Goal: Contribute content: Add original content to the website for others to see

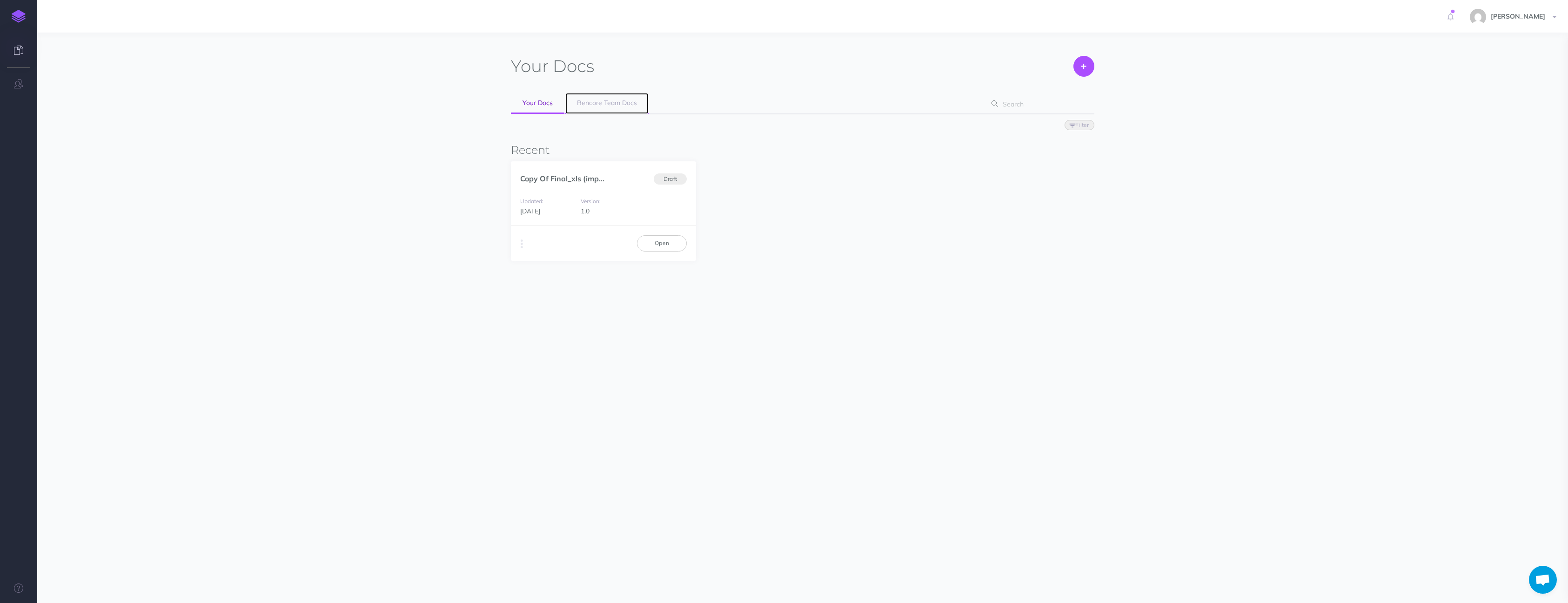
click at [600, 106] on span "Rencore Team Docs" at bounding box center [607, 103] width 60 height 9
click at [600, 108] on link "Rencore Team Docs" at bounding box center [607, 103] width 83 height 21
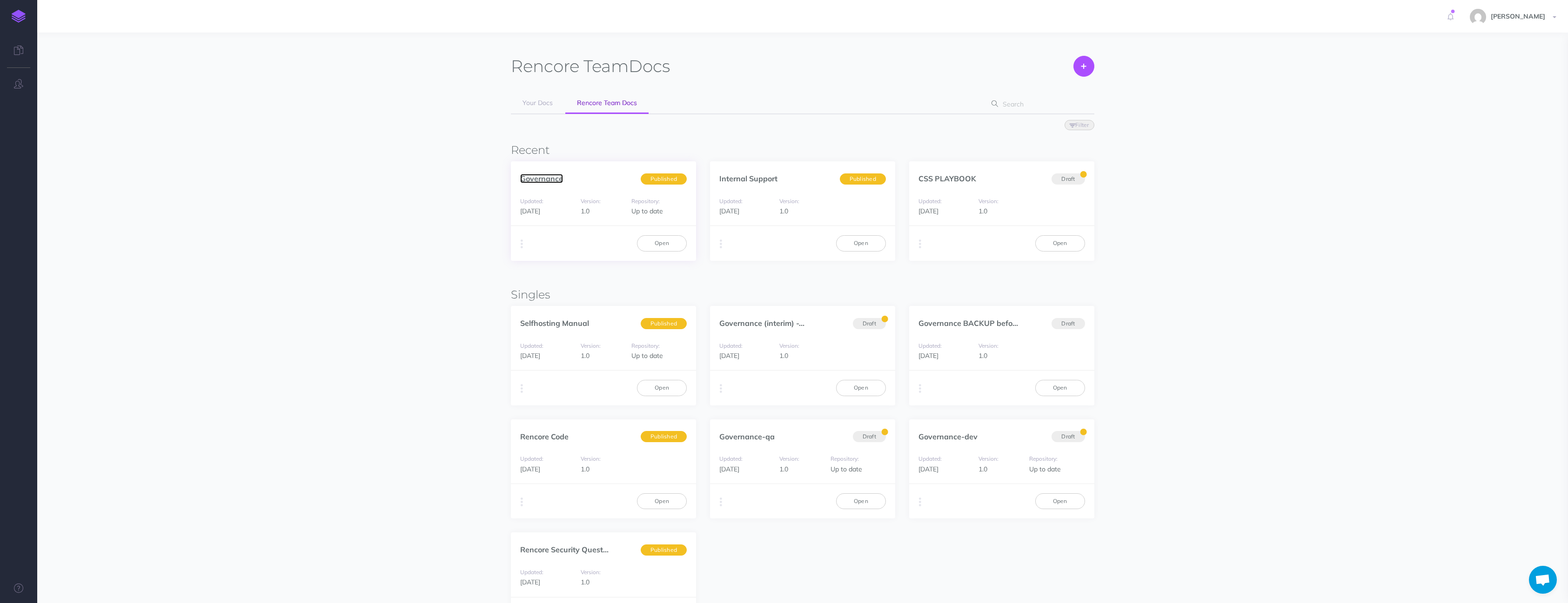
click at [529, 175] on link "Governance" at bounding box center [542, 178] width 43 height 9
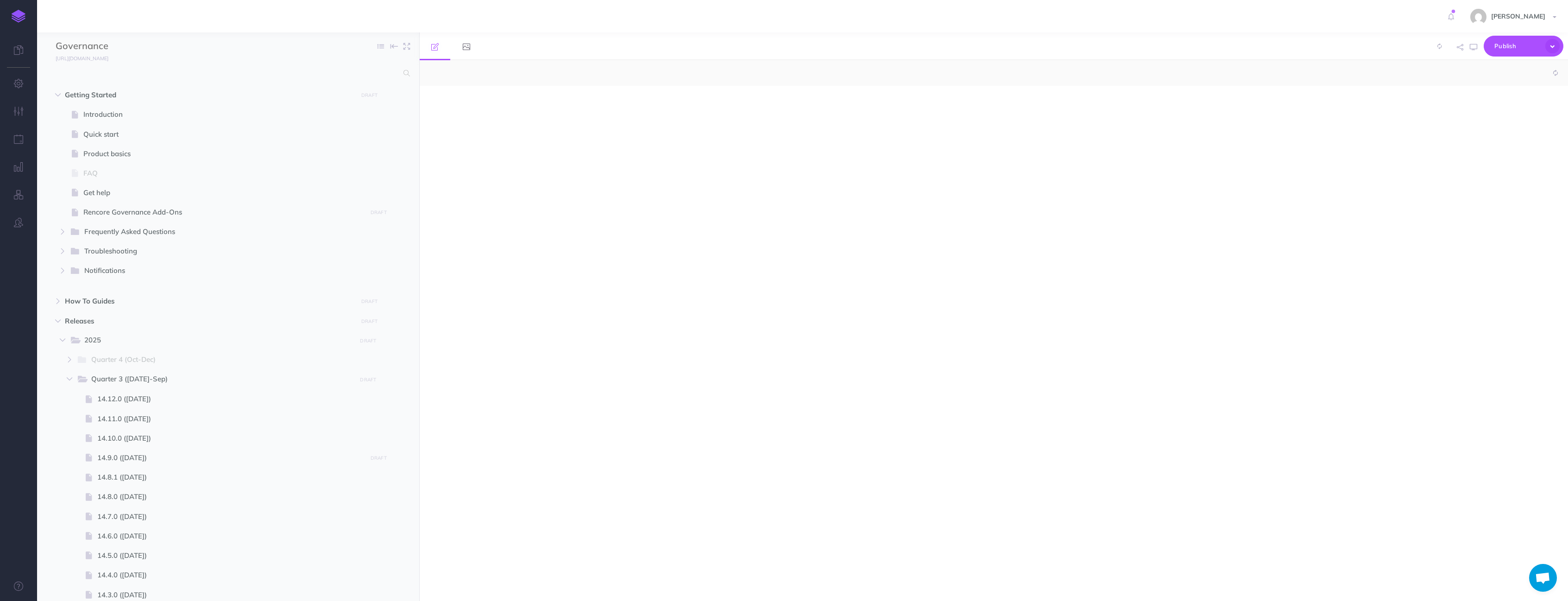
select select "null"
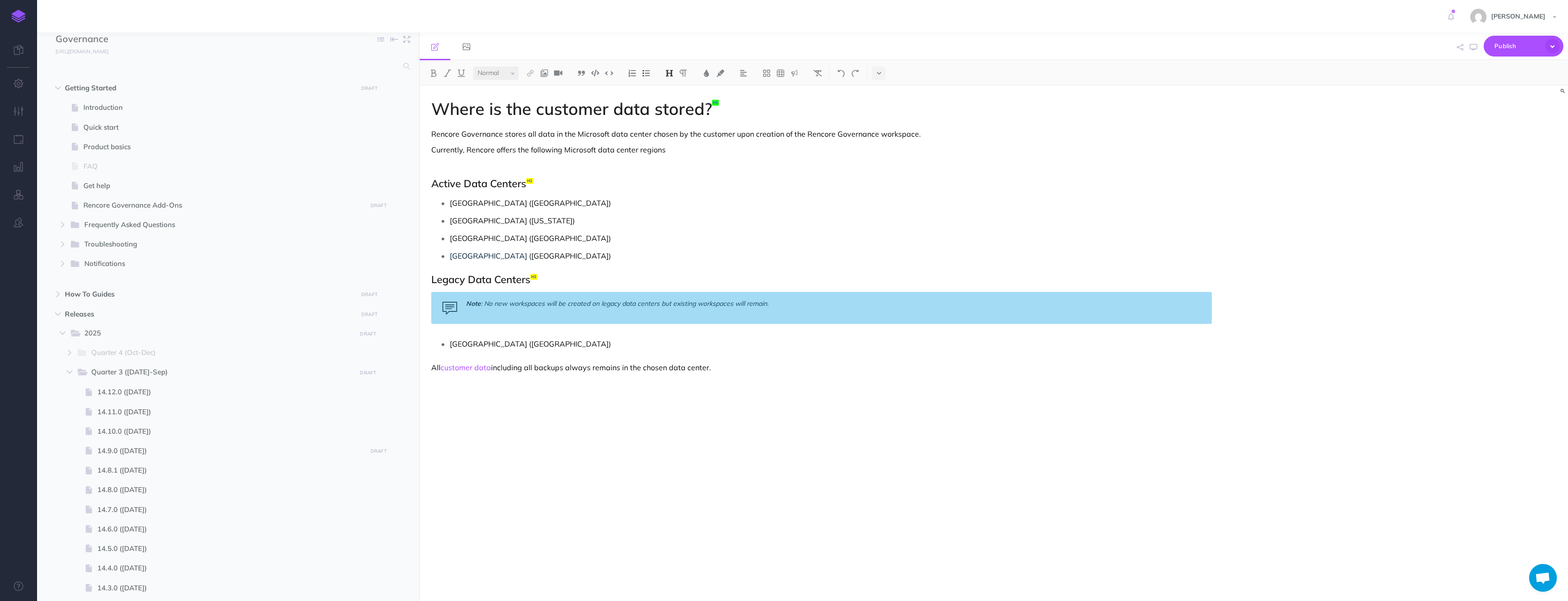
scroll to position [13, 0]
click at [1402, 12] on div "russell dyas Settings Account Settings Teams Create Team Rencore Team Support D…" at bounding box center [783, 16] width 1554 height 32
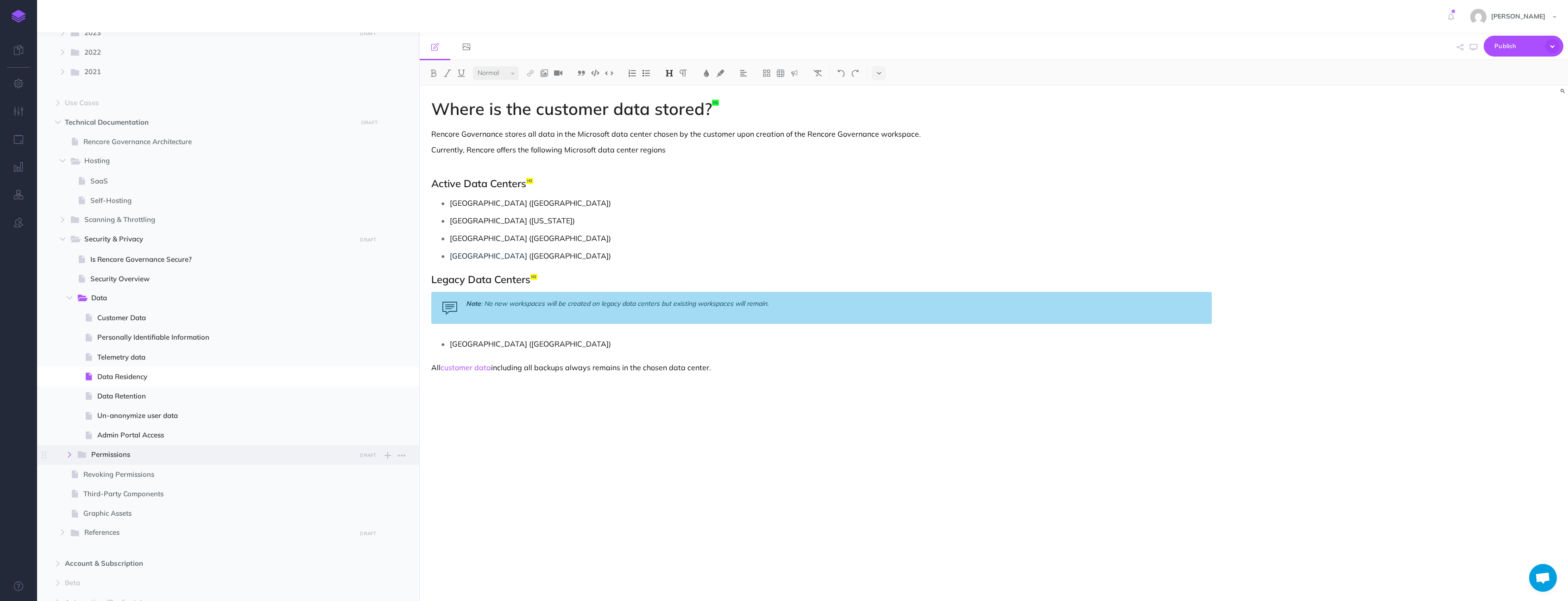
click at [69, 452] on icon "button" at bounding box center [69, 454] width 5 height 5
click at [100, 554] on span "Azure" at bounding box center [223, 553] width 251 height 12
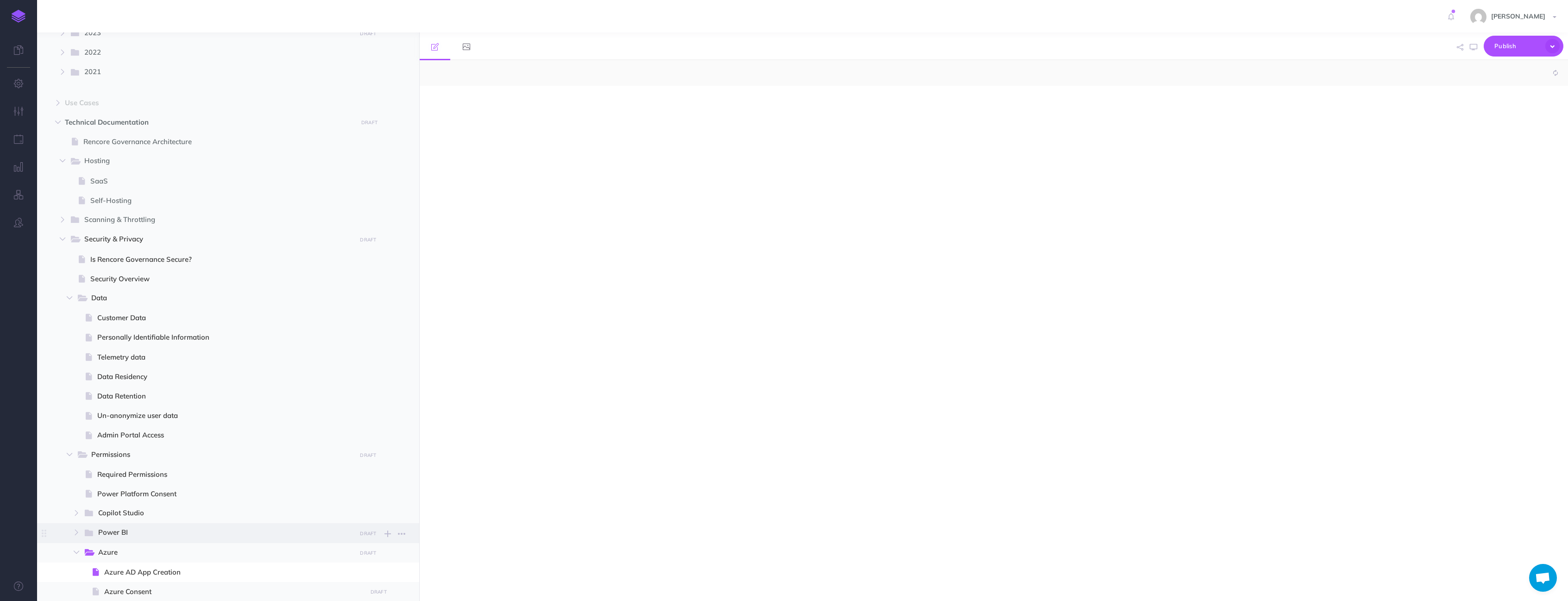
select select "null"
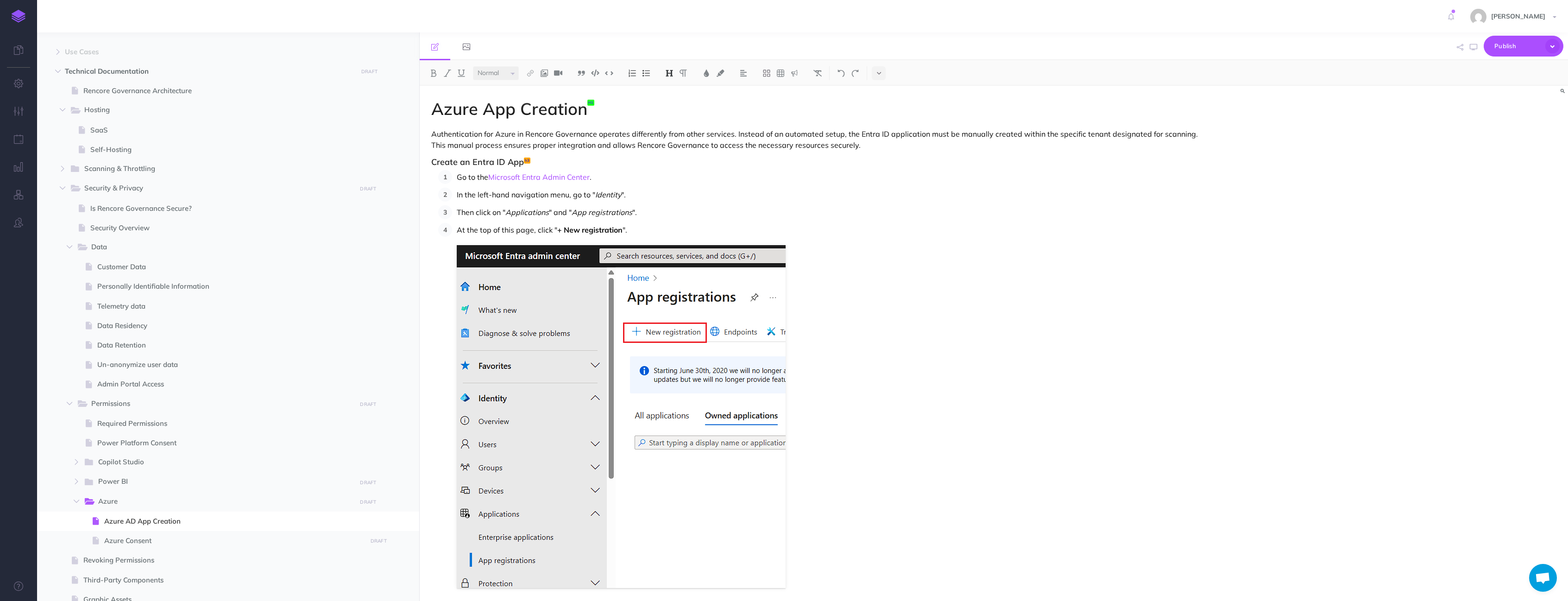
scroll to position [856, 0]
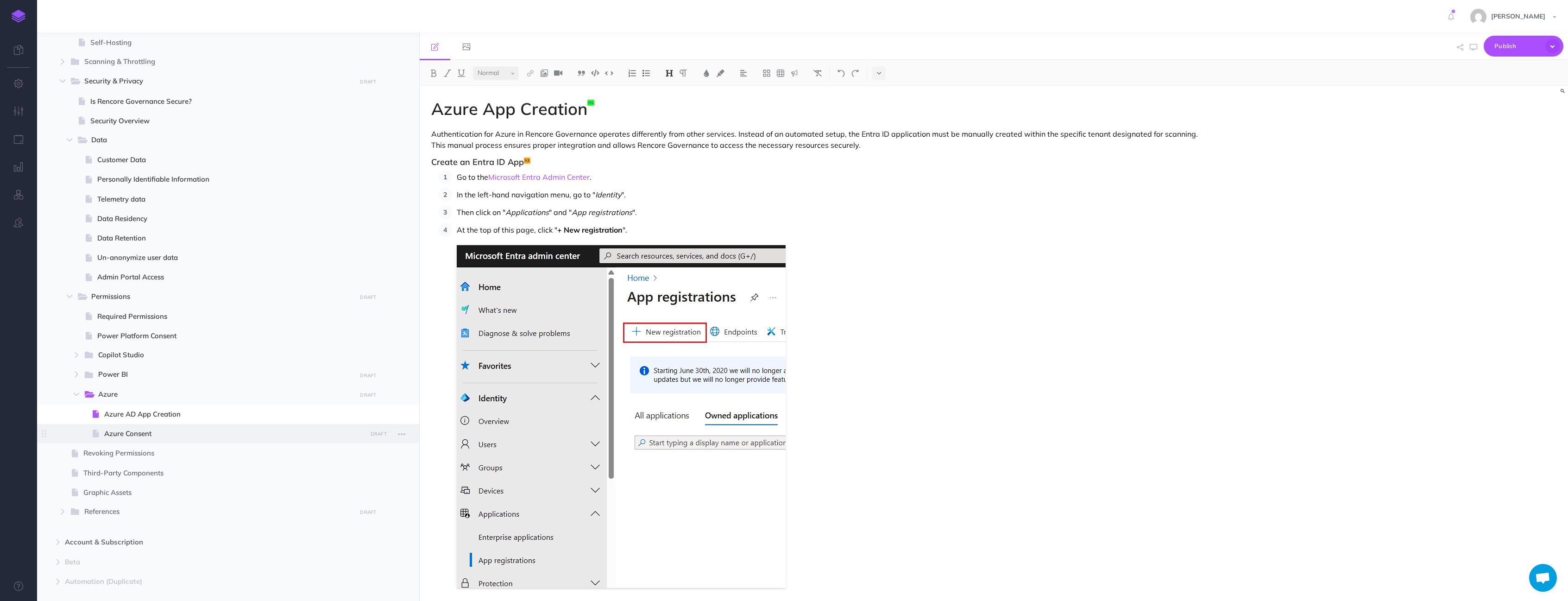
click at [140, 432] on span "Azure Consent" at bounding box center [234, 434] width 259 height 11
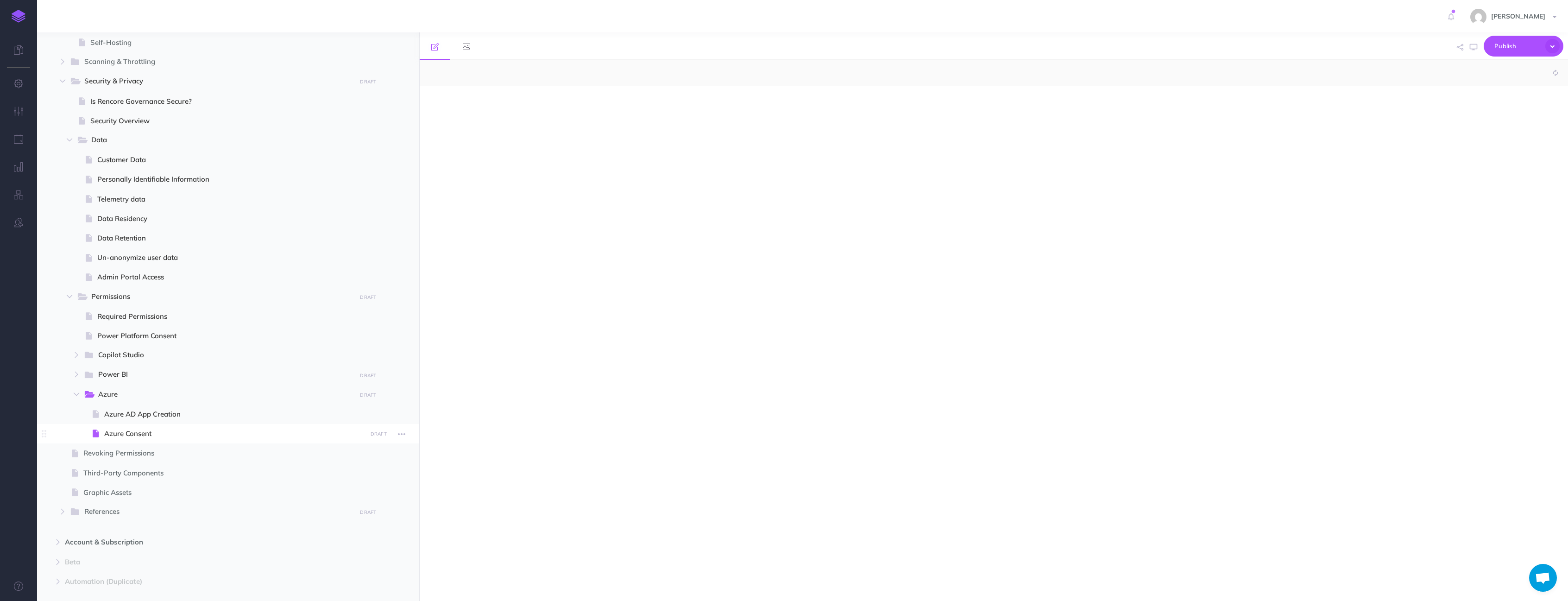
select select "null"
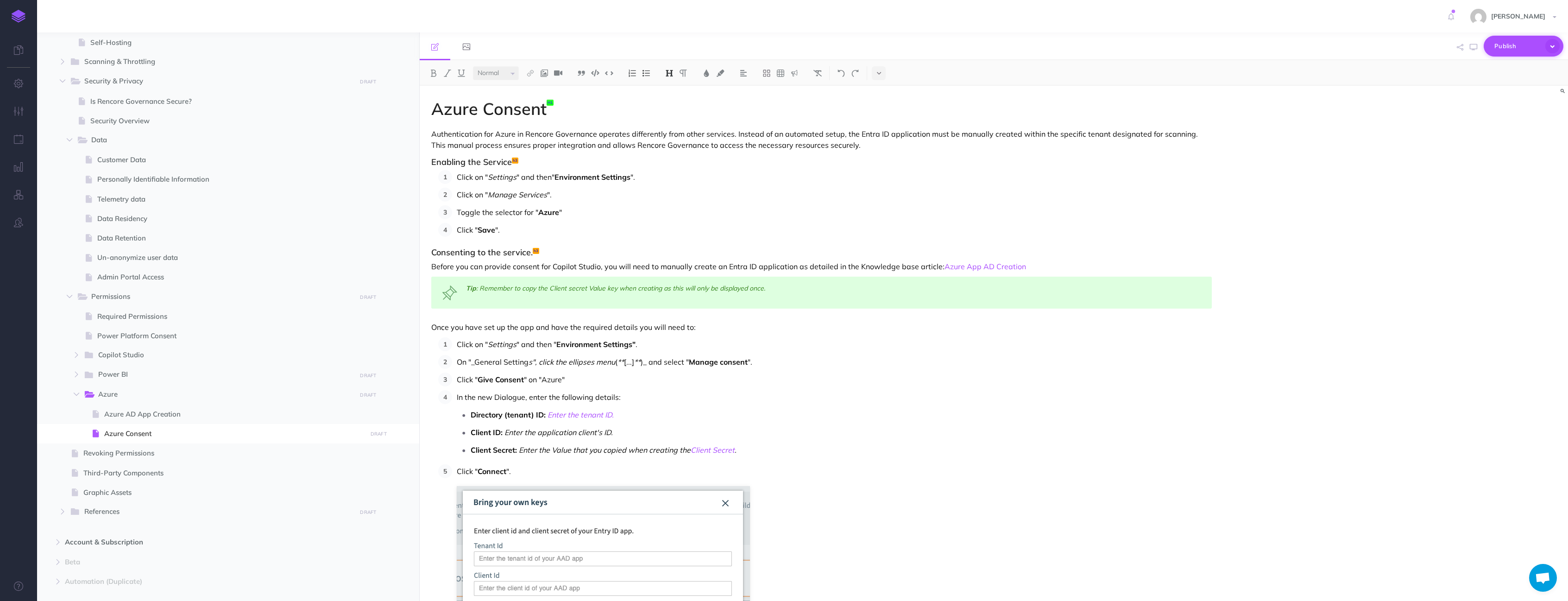
click at [1555, 44] on icon "button" at bounding box center [1553, 46] width 15 height 15
click at [928, 432] on p "Client ID: Enter the application client's ID." at bounding box center [841, 432] width 741 height 14
click at [401, 435] on icon "button" at bounding box center [402, 434] width 7 height 11
click at [364, 455] on link "Page history" at bounding box center [375, 451] width 69 height 15
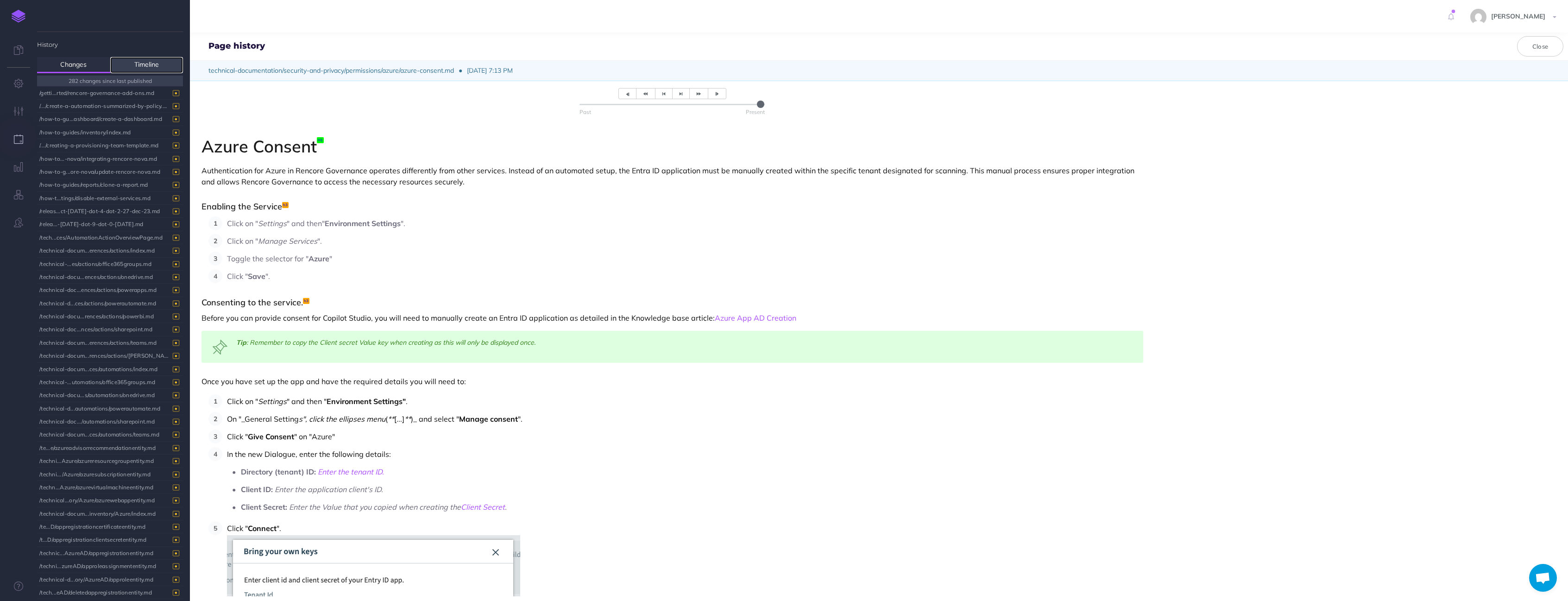
click at [151, 64] on link "Timeline" at bounding box center [147, 65] width 73 height 16
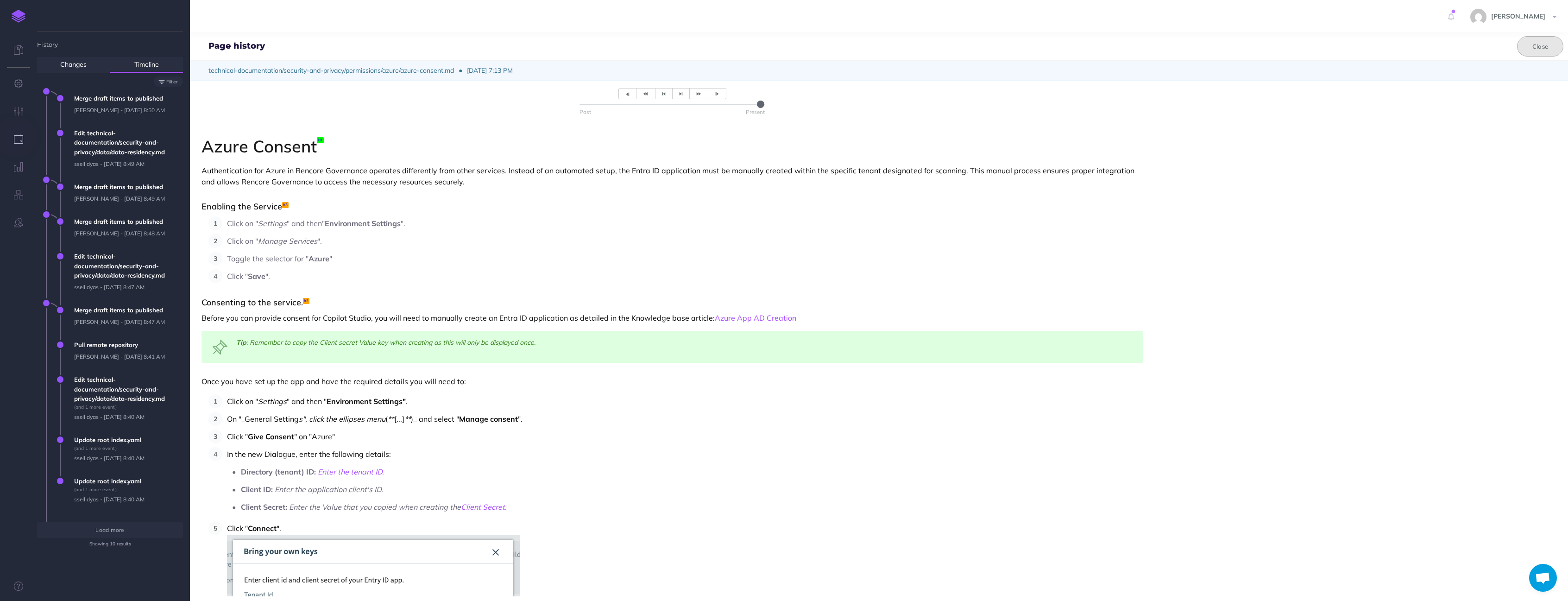
click at [1539, 44] on button "Close" at bounding box center [1540, 46] width 46 height 20
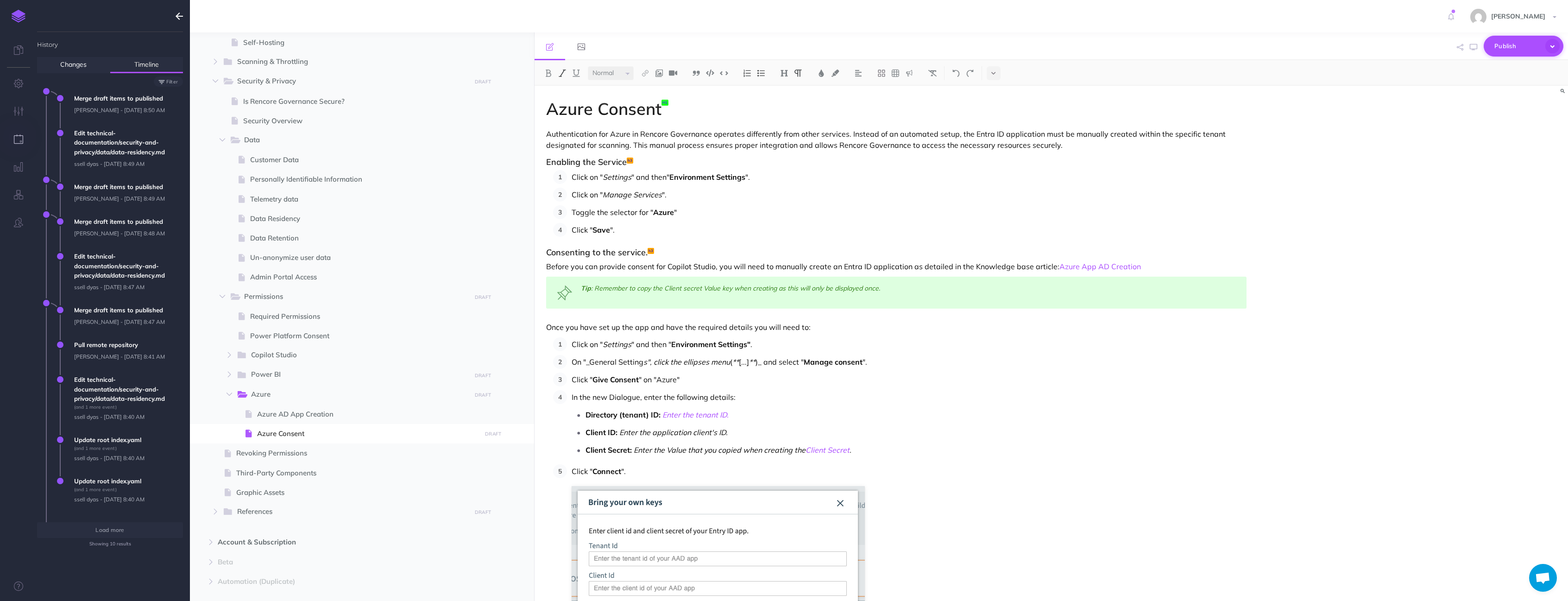
click at [1520, 46] on span "Publish" at bounding box center [1517, 46] width 46 height 15
click at [1481, 82] on p "Publish the currently selected page draft." at bounding box center [1508, 83] width 93 height 16
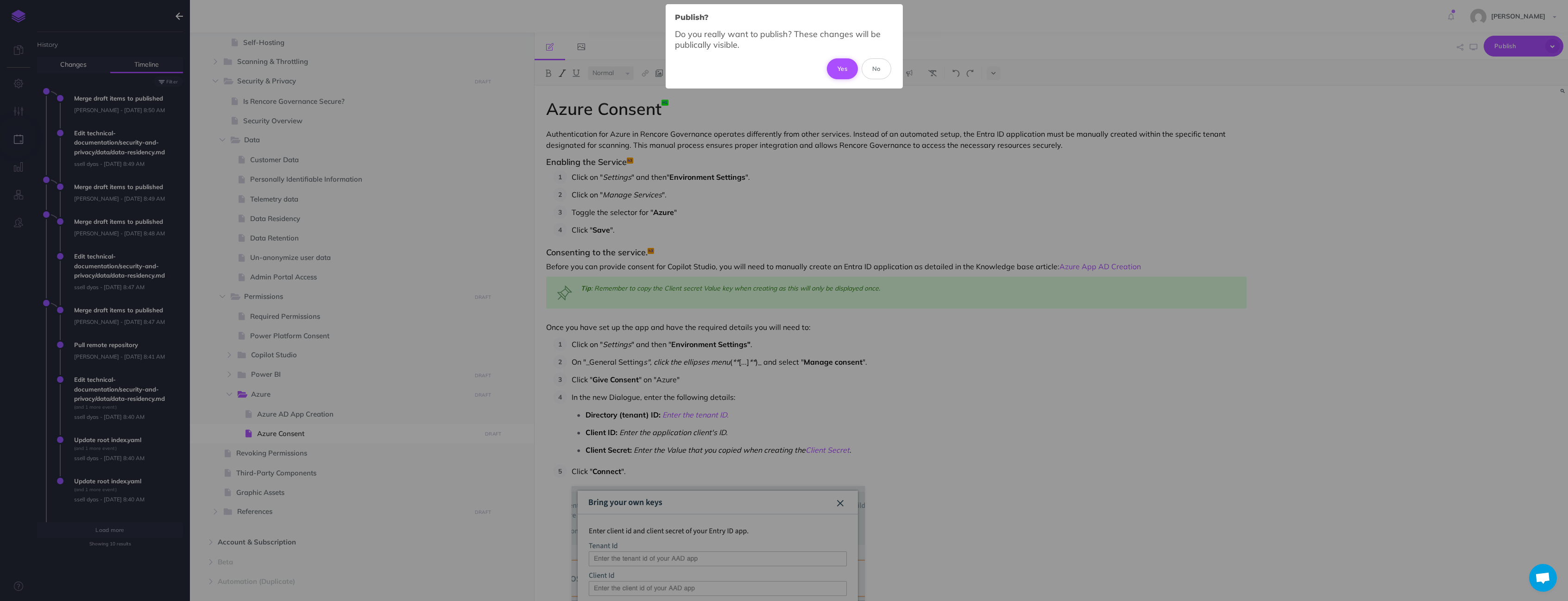
click at [840, 71] on button "Yes" at bounding box center [842, 68] width 31 height 20
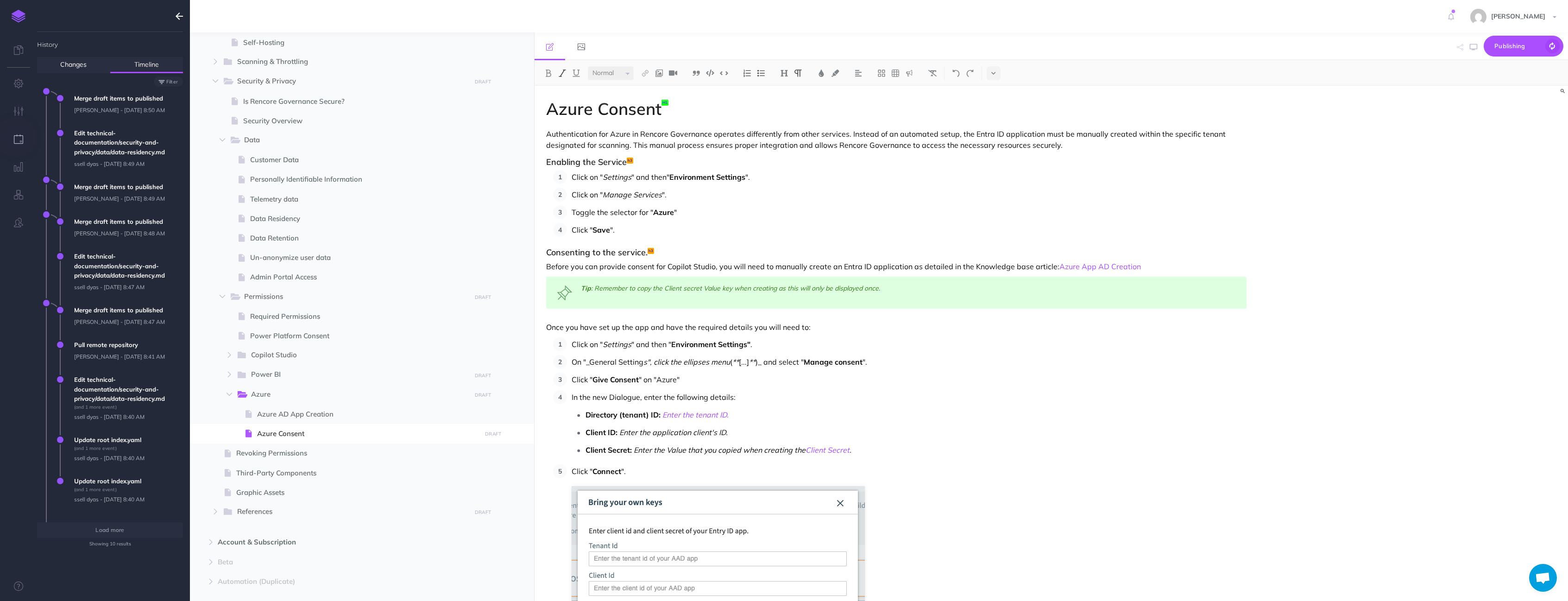
click at [178, 20] on icon "button" at bounding box center [179, 16] width 7 height 11
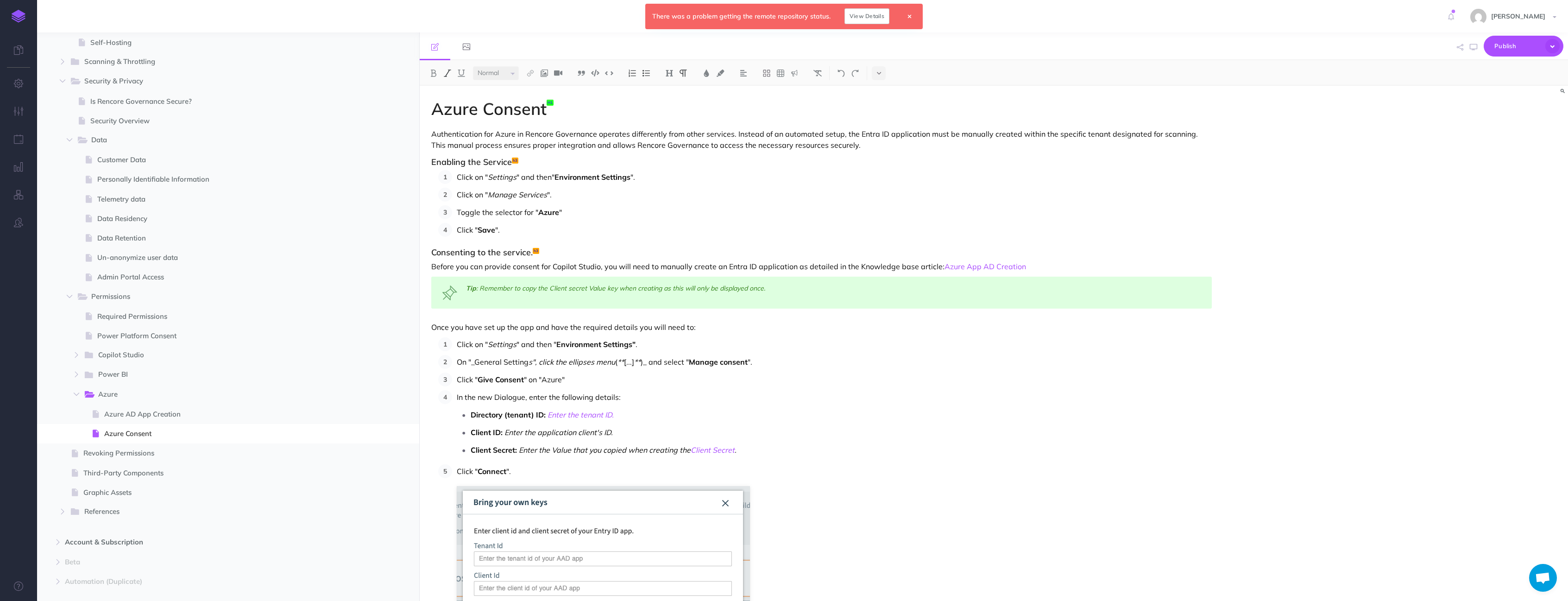
click at [858, 20] on link "View Details" at bounding box center [867, 16] width 45 height 16
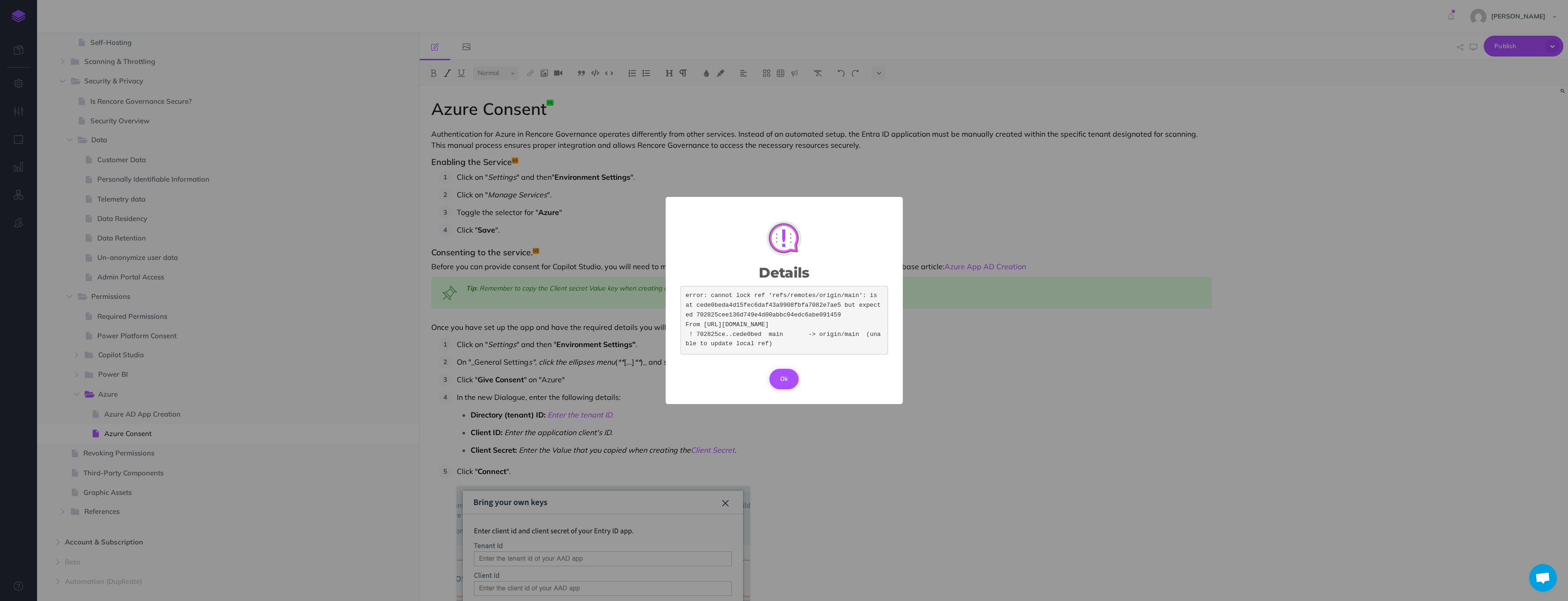
click at [777, 389] on button "Ok" at bounding box center [784, 379] width 30 height 20
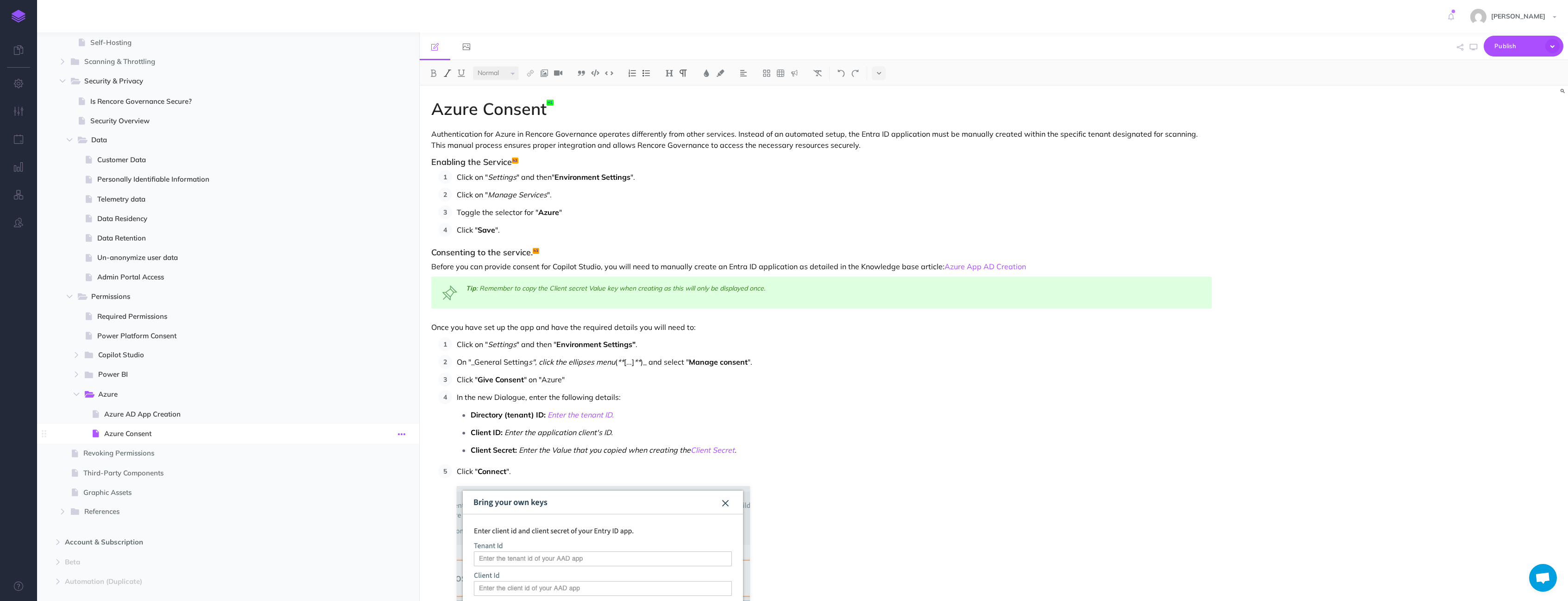
click at [400, 436] on icon "button" at bounding box center [402, 434] width 7 height 11
click at [16, 84] on icon "button" at bounding box center [19, 83] width 10 height 9
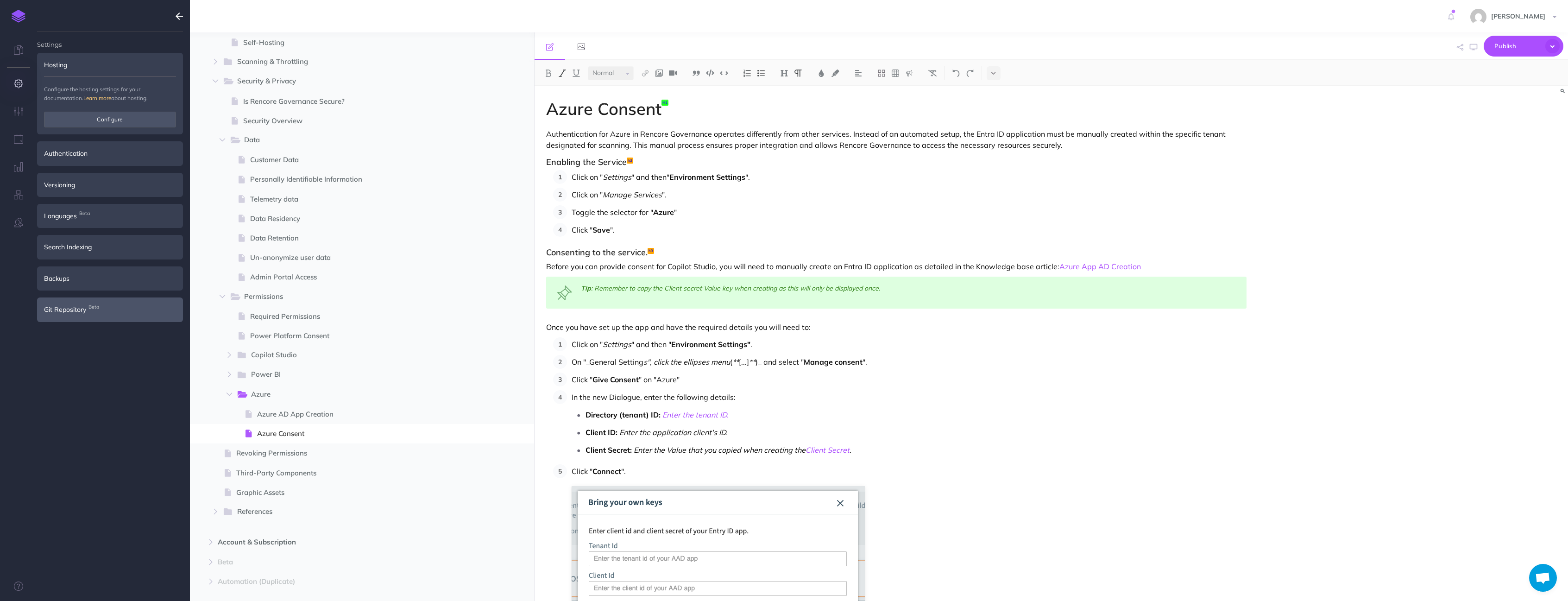
click at [72, 312] on span "Git Repository Beta" at bounding box center [65, 309] width 42 height 10
click at [164, 284] on icon "button" at bounding box center [162, 284] width 7 height 11
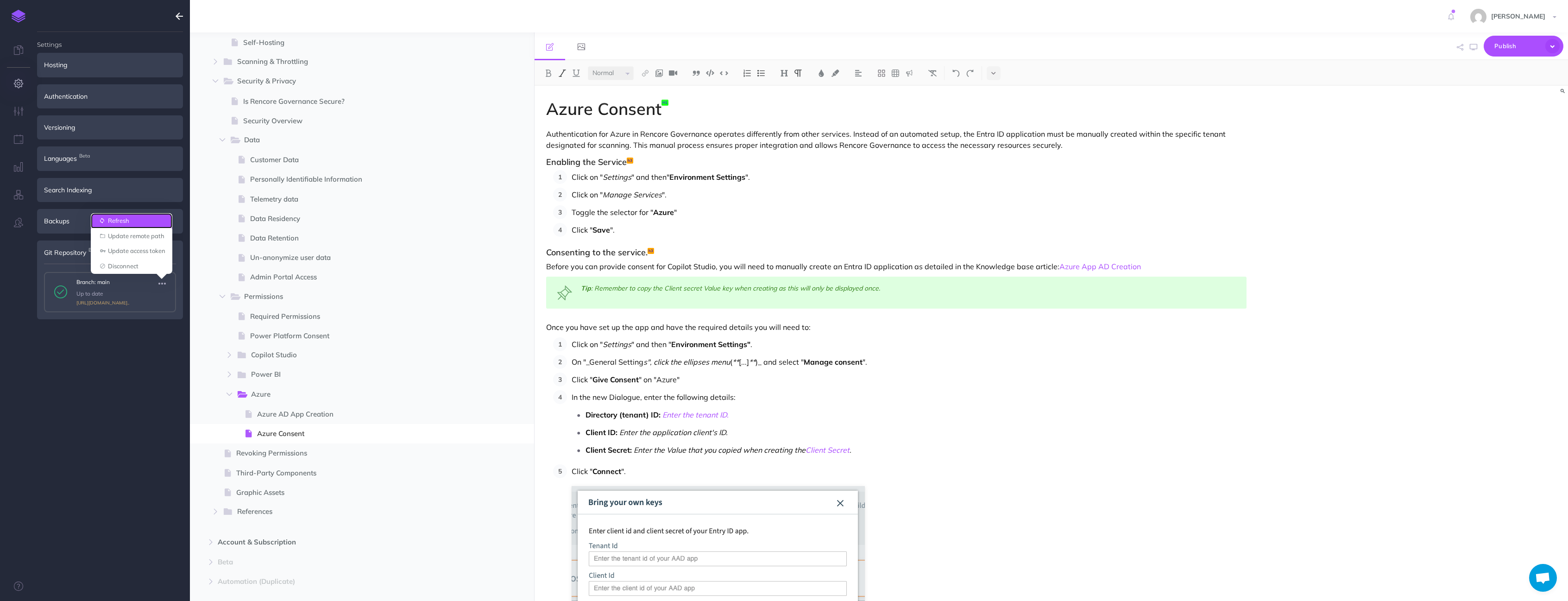
click at [121, 222] on link "Refresh" at bounding box center [131, 220] width 82 height 15
click at [160, 286] on icon "button" at bounding box center [162, 284] width 7 height 11
click at [125, 240] on link "Update remote path" at bounding box center [131, 236] width 82 height 15
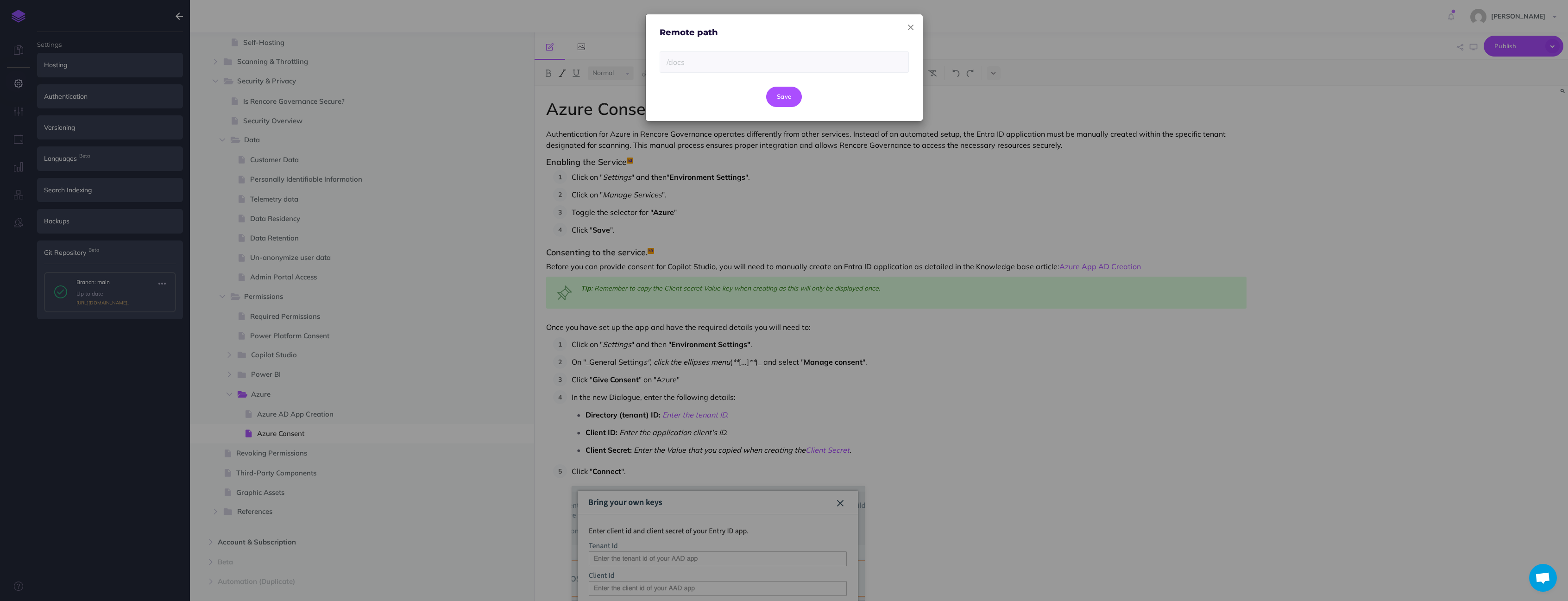
click at [912, 29] on icon "button" at bounding box center [911, 27] width 5 height 10
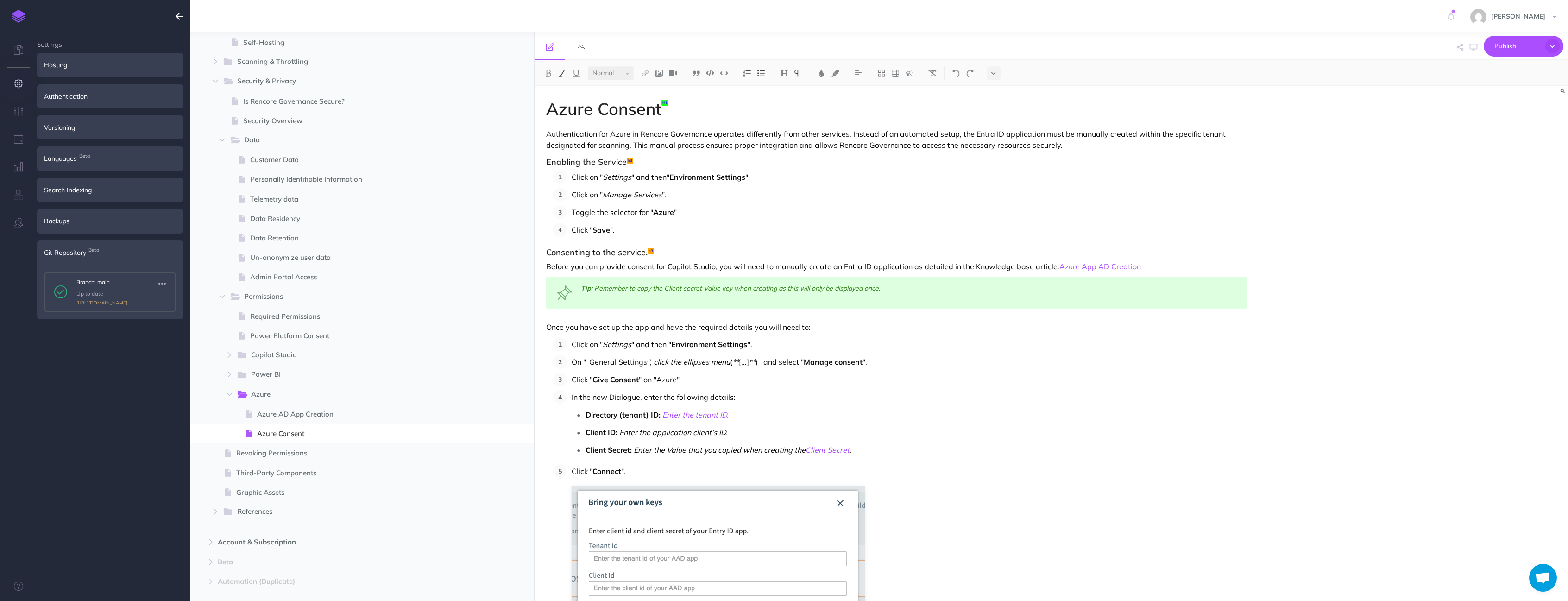
click at [167, 284] on button "button" at bounding box center [162, 284] width 16 height 11
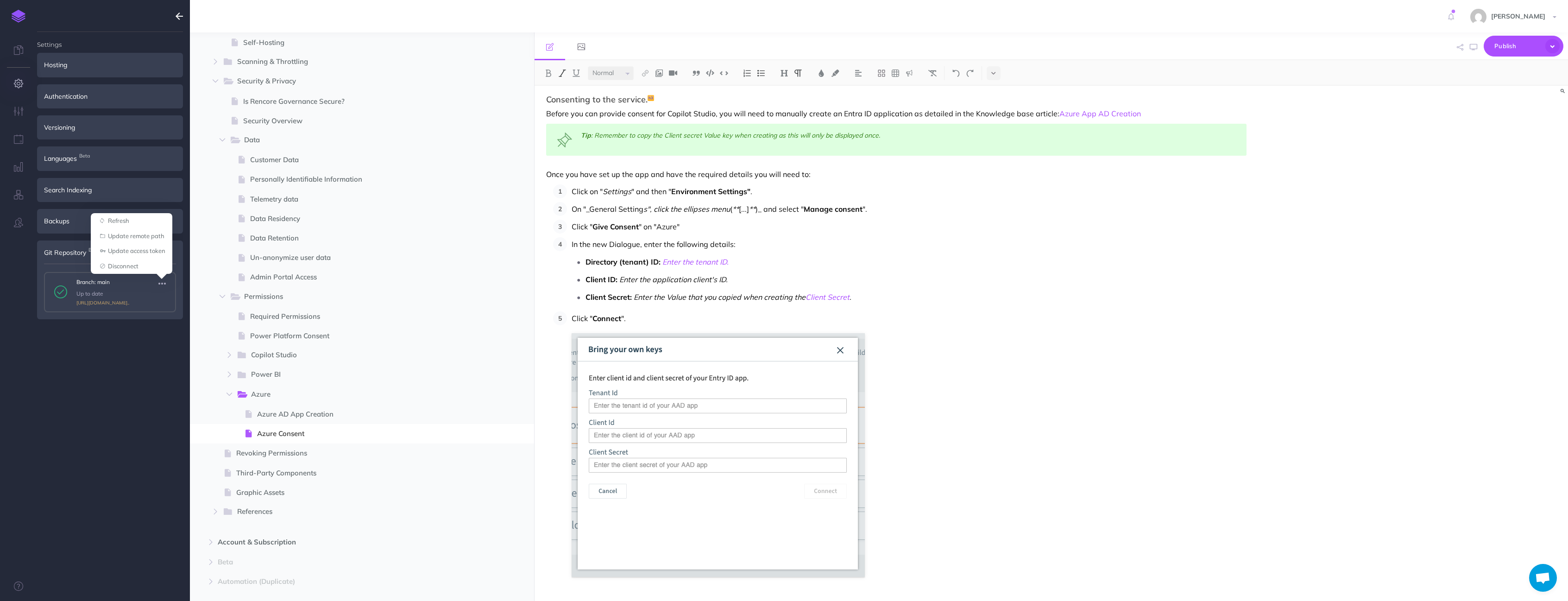
scroll to position [255, 0]
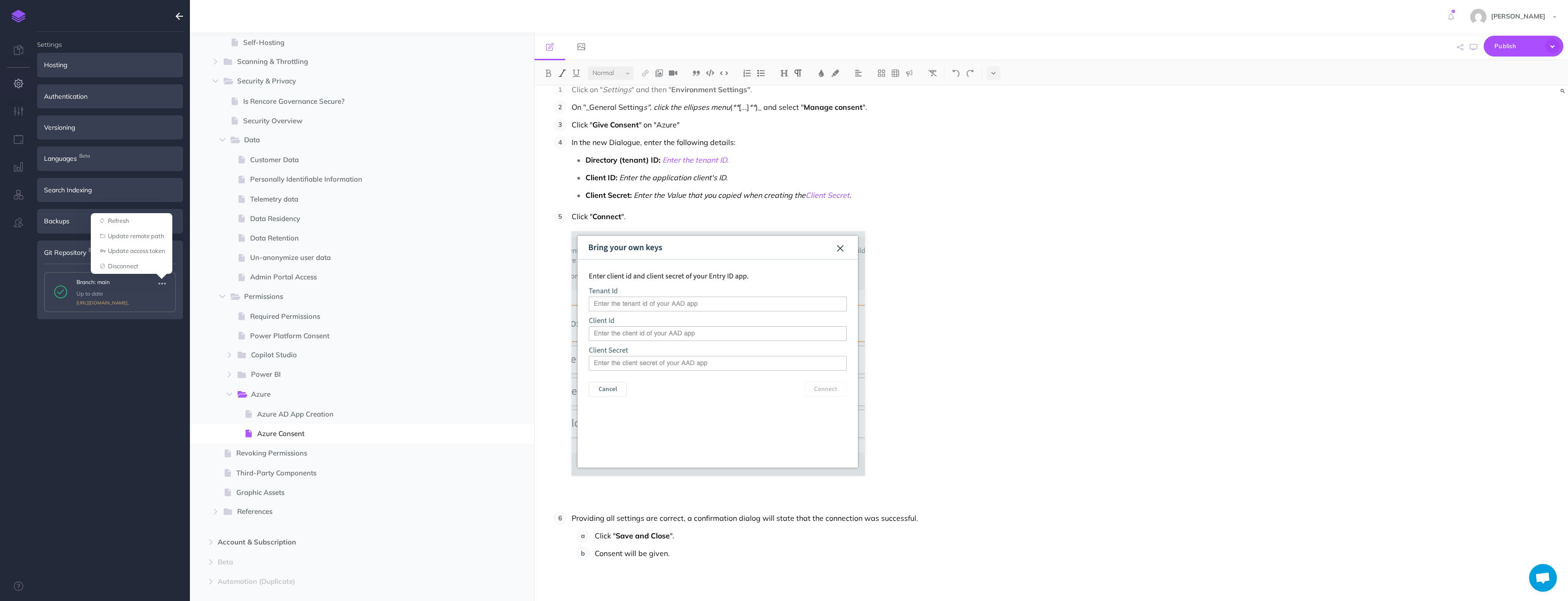
click at [646, 566] on div "Azure Consent Authentication for Azure in Rencore Governance operates different…" at bounding box center [896, 216] width 724 height 770
click at [1532, 47] on span "Publish" at bounding box center [1517, 46] width 46 height 15
click at [1379, 264] on div "Azure Consent Authentication for Azure in Rencore Governance operates different…" at bounding box center [1051, 343] width 1034 height 515
click at [1287, 239] on div "Azure Consent Authentication for Azure in Rencore Governance operates different…" at bounding box center [1051, 343] width 1034 height 515
click at [491, 435] on small "PUBLISH" at bounding box center [493, 434] width 21 height 6
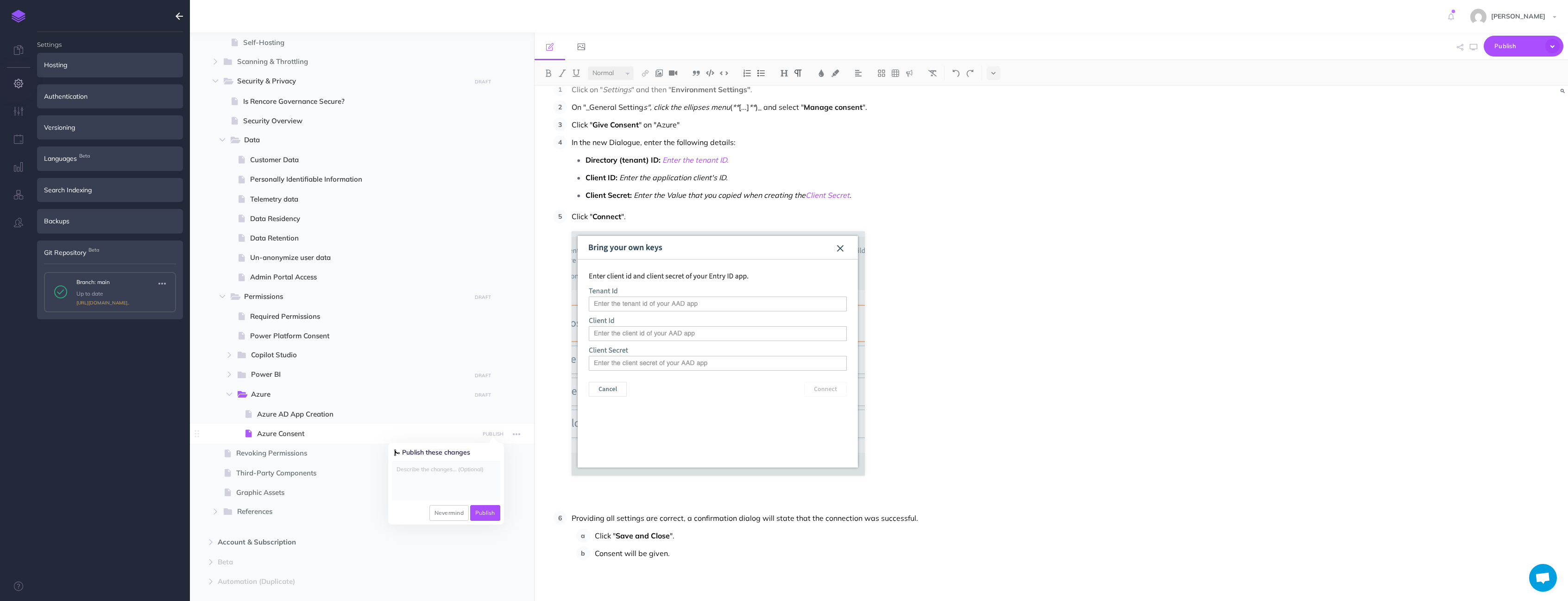
click at [449, 472] on textarea at bounding box center [446, 480] width 108 height 40
click at [483, 510] on button "Publish" at bounding box center [485, 513] width 30 height 16
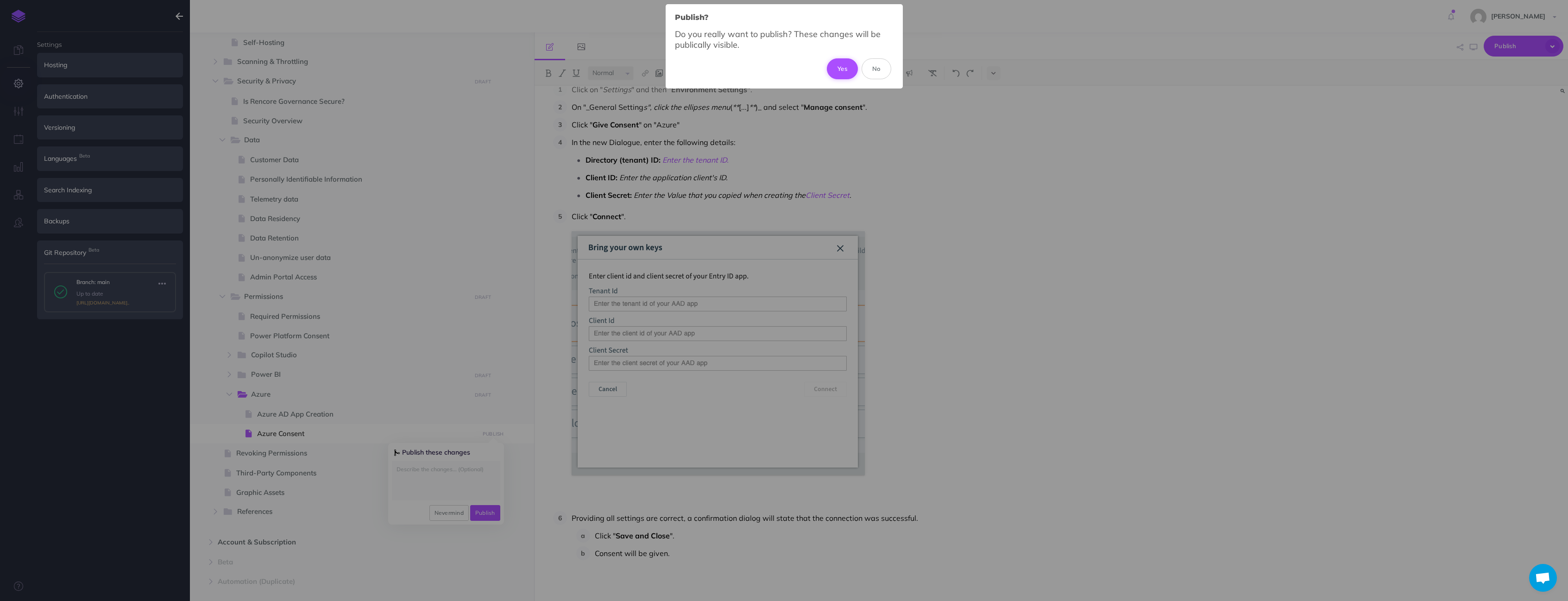
click at [842, 67] on button "Yes" at bounding box center [842, 68] width 31 height 20
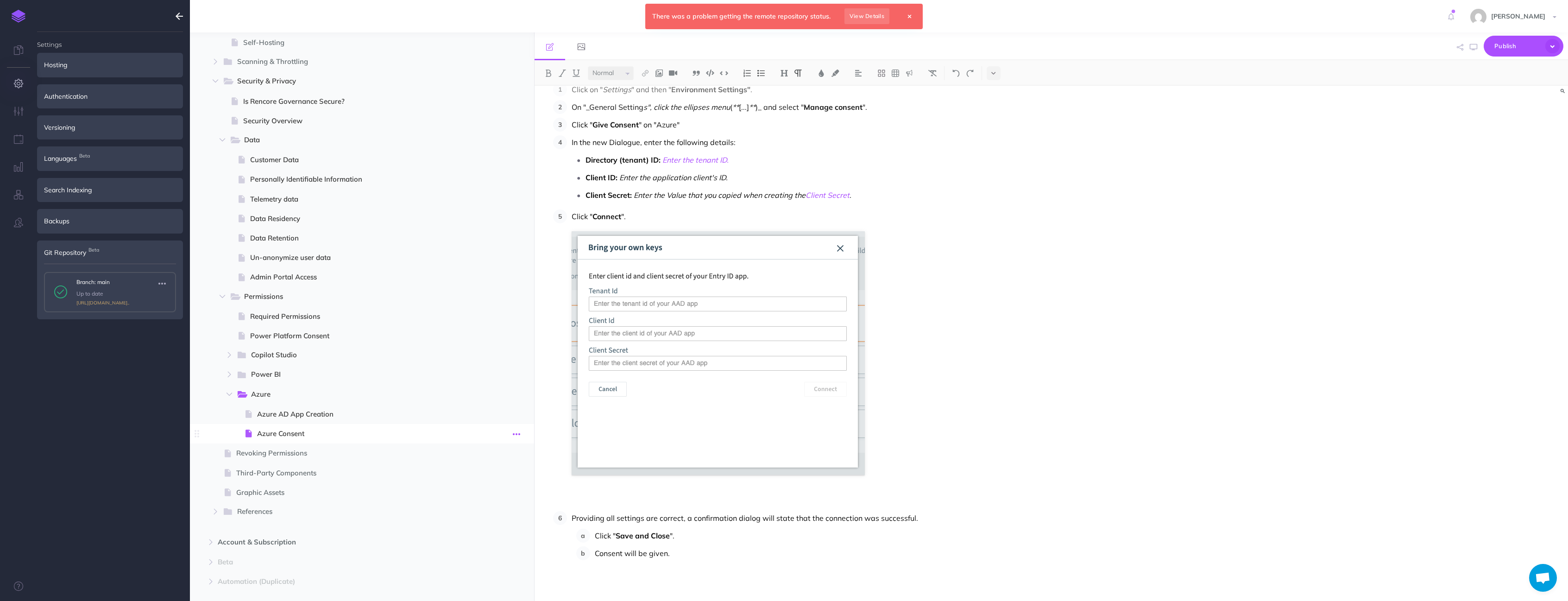
click at [515, 435] on icon "button" at bounding box center [516, 434] width 7 height 11
click at [492, 480] on link "Duplicate" at bounding box center [490, 481] width 69 height 15
click at [326, 456] on span "Azure Consent (Duplicate)" at bounding box center [368, 453] width 222 height 11
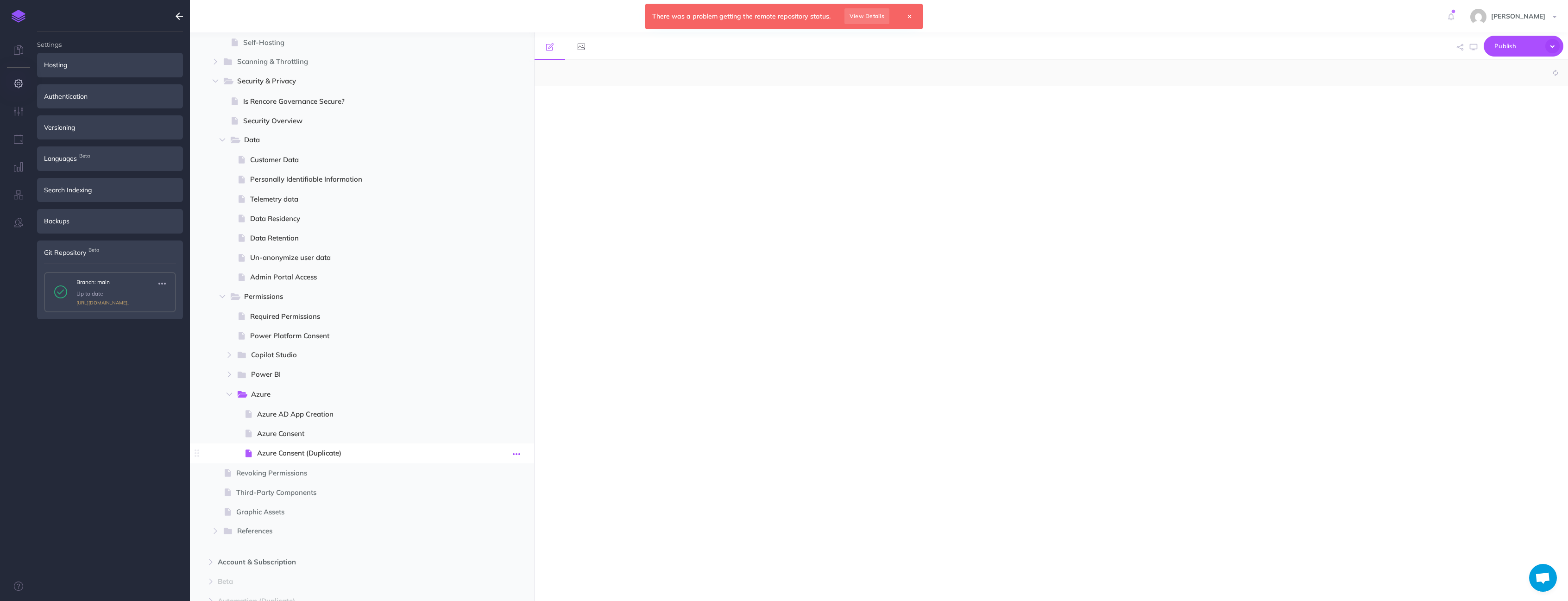
select select "null"
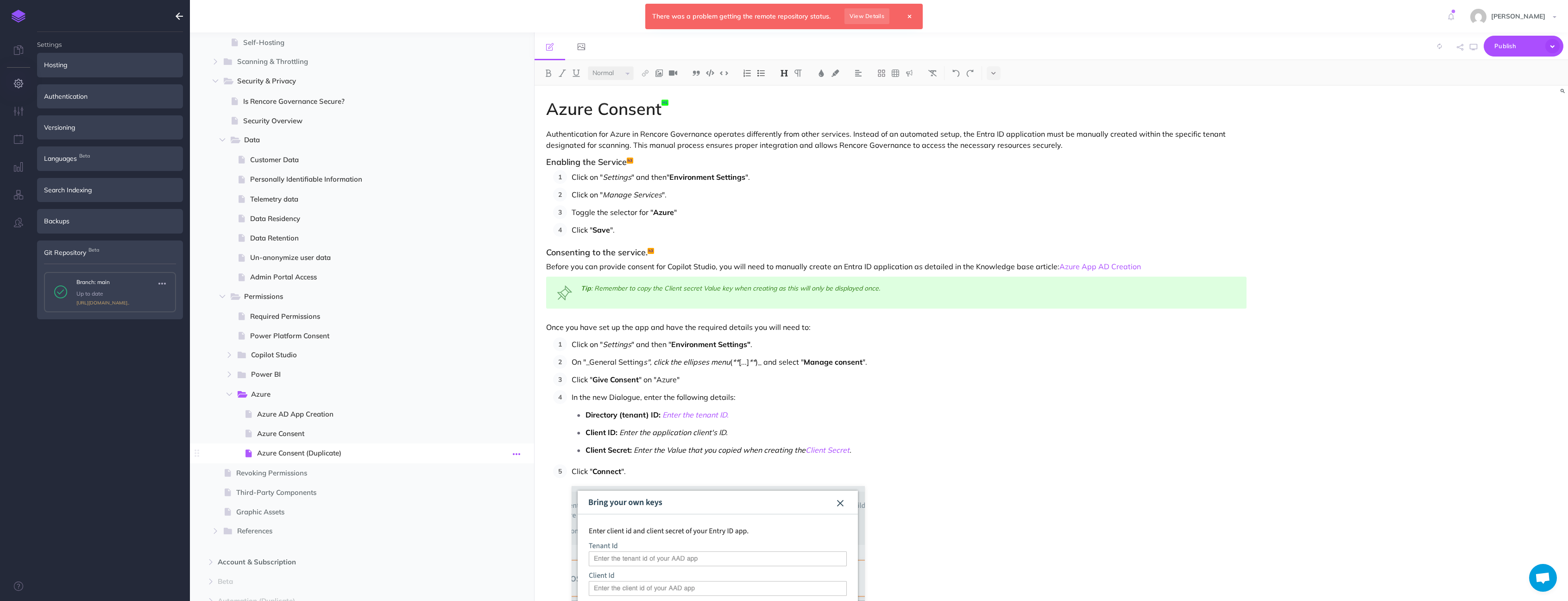
click at [506, 453] on span at bounding box center [362, 453] width 344 height 19
click at [514, 457] on icon "button" at bounding box center [516, 454] width 7 height 11
click at [476, 519] on link "Settings" at bounding box center [490, 516] width 69 height 15
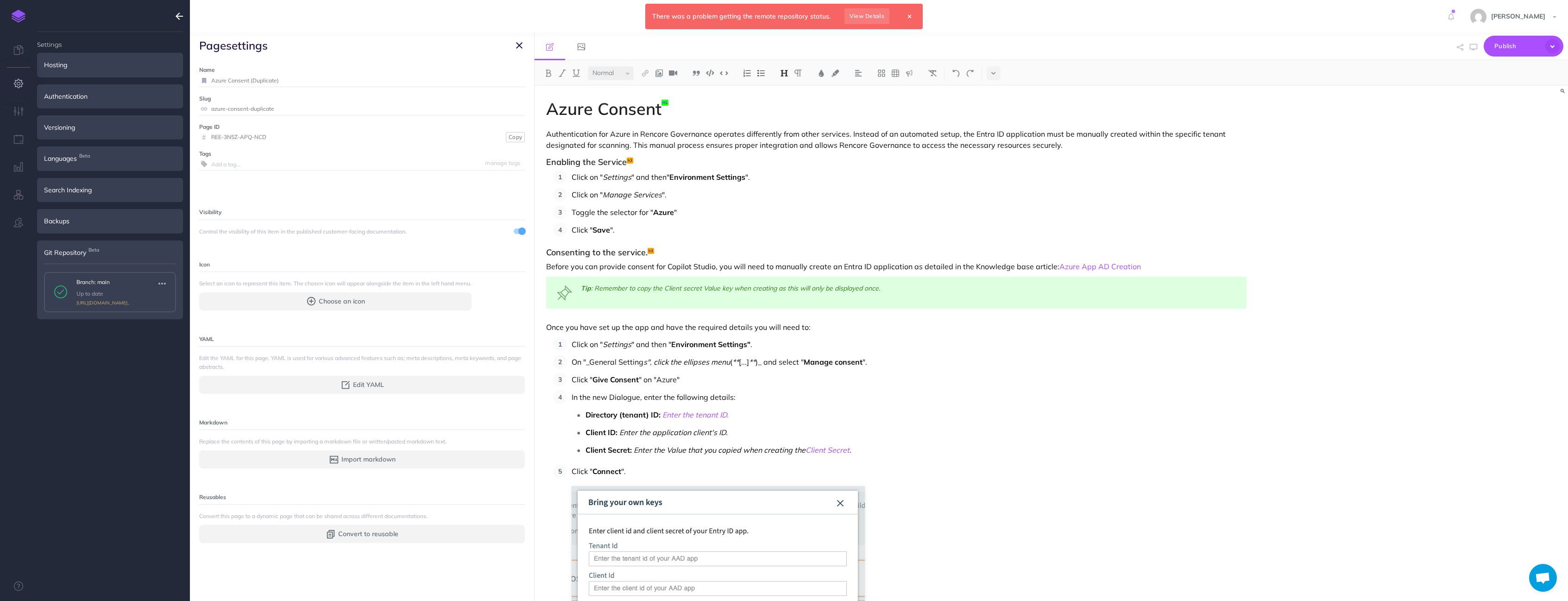
click at [270, 85] on input "Azure Consent (Duplicate)" at bounding box center [368, 81] width 313 height 12
click at [259, 80] on input "Azure Consent (Duplicate)" at bounding box center [368, 81] width 313 height 12
drag, startPoint x: 253, startPoint y: 83, endPoint x: 313, endPoint y: 84, distance: 60.0
click at [313, 84] on input "Azure Consent (Duplicate)" at bounding box center [368, 81] width 313 height 12
type input "Azure Consent"
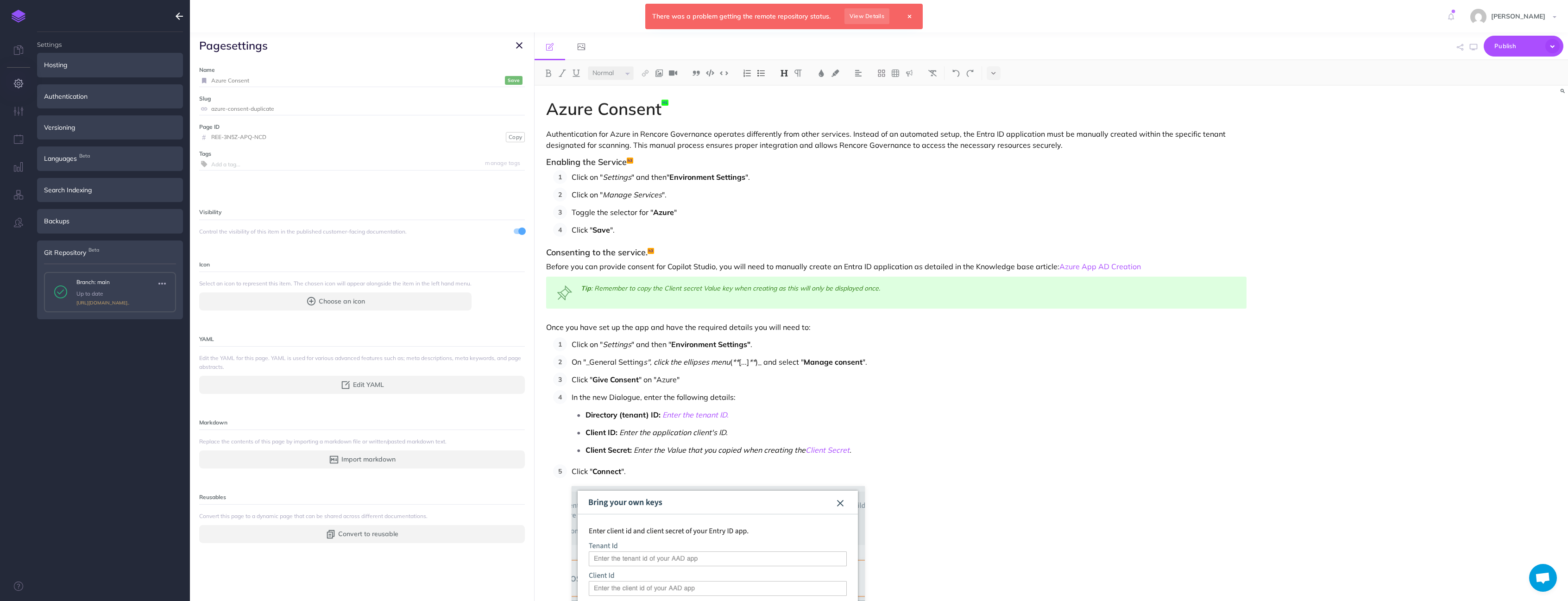
click at [313, 109] on input "azure-consent-duplicate" at bounding box center [368, 109] width 313 height 12
click at [511, 110] on small "Save" at bounding box center [514, 108] width 12 height 7
click at [508, 80] on small "Save" at bounding box center [514, 80] width 12 height 7
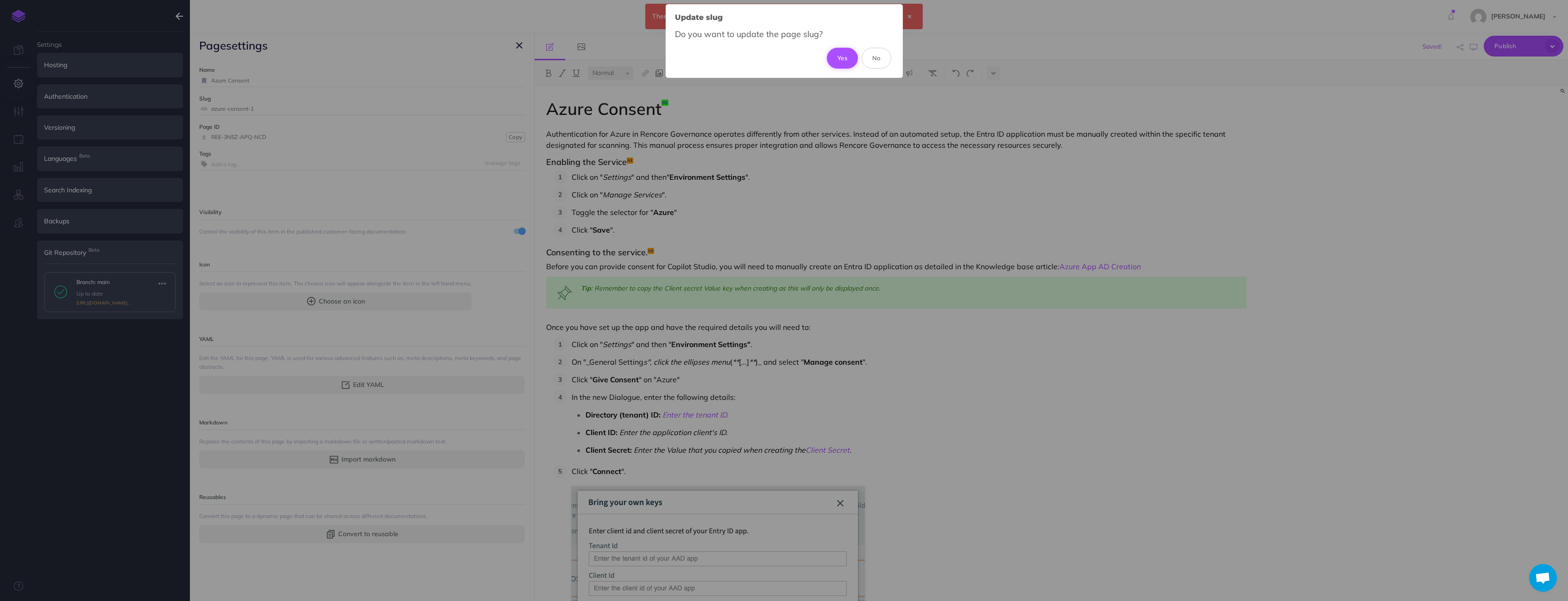
click at [835, 61] on button "Yes" at bounding box center [842, 57] width 31 height 20
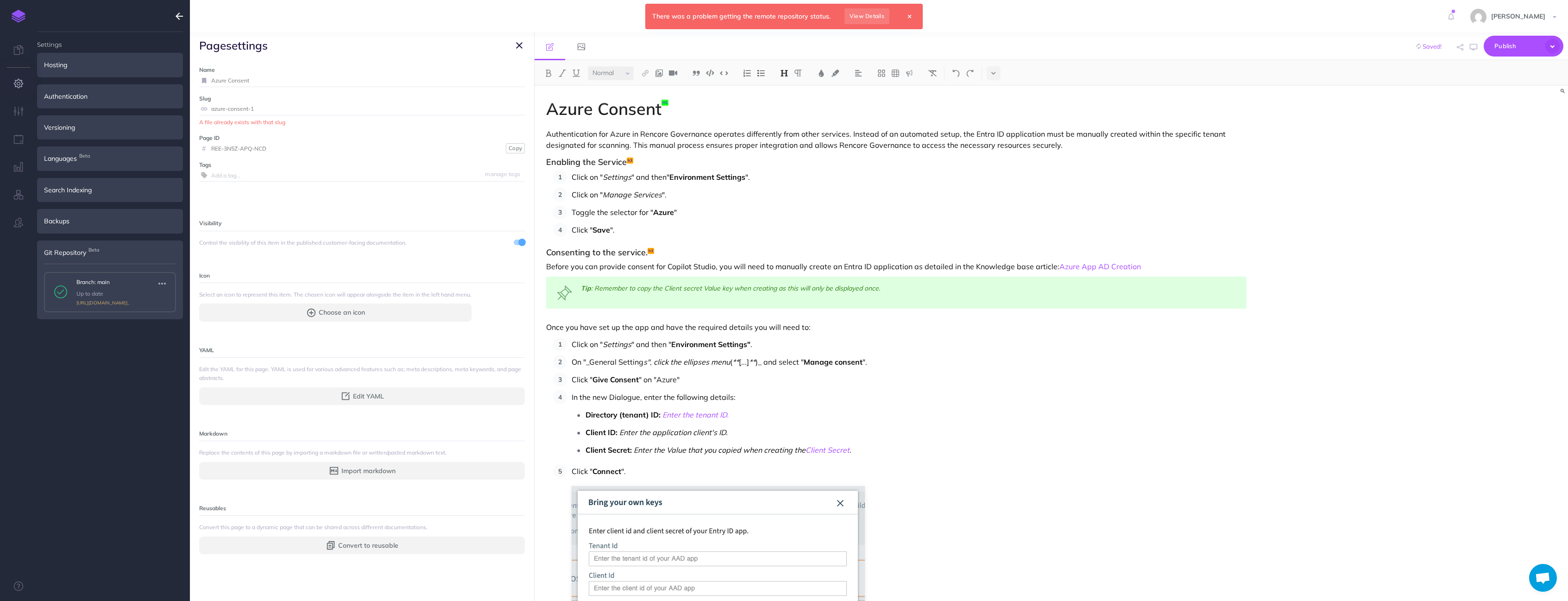
drag, startPoint x: 313, startPoint y: 103, endPoint x: 311, endPoint y: 108, distance: 5.4
click at [313, 104] on input "azure-consent-1" at bounding box center [368, 109] width 313 height 12
drag, startPoint x: 308, startPoint y: 118, endPoint x: 306, endPoint y: 113, distance: 5.4
click at [308, 118] on div "A file already exists with that slug" at bounding box center [362, 122] width 326 height 9
click at [305, 110] on input "azure-consent-1" at bounding box center [368, 109] width 313 height 12
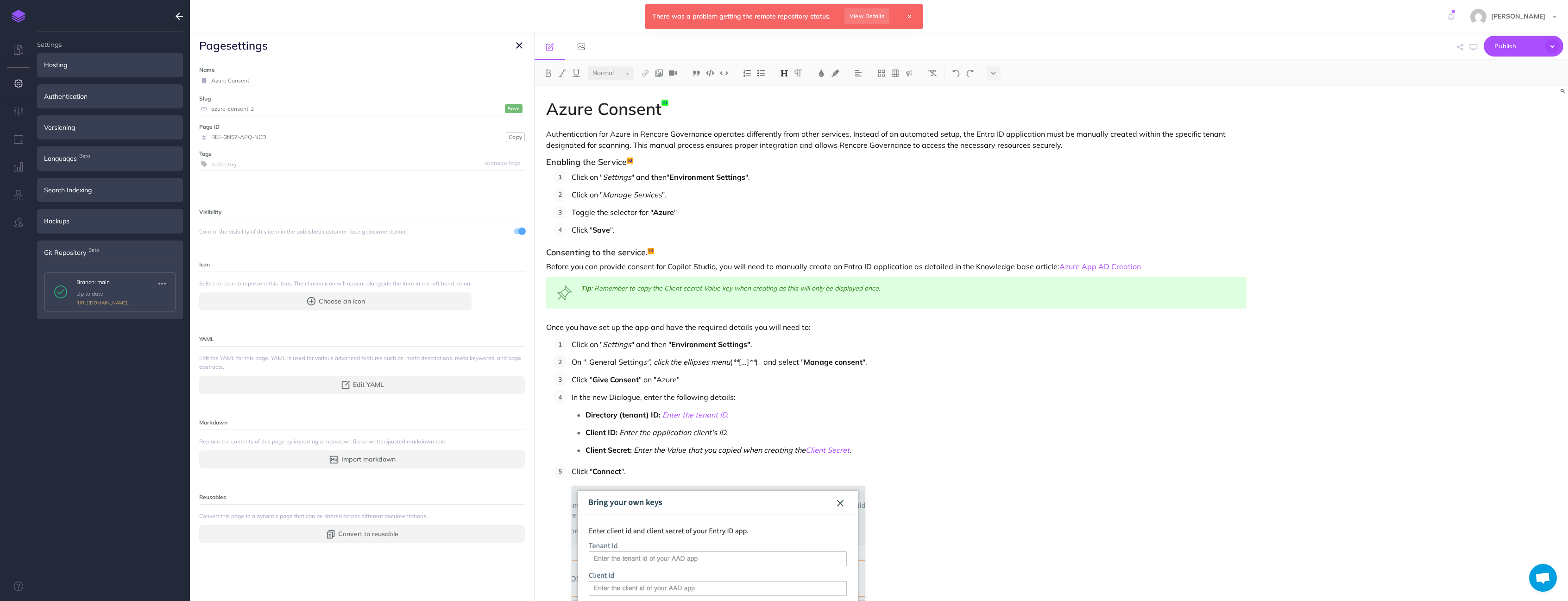
type input "azure-consent-2"
click at [503, 114] on div "azure-consent-2 Save" at bounding box center [362, 109] width 326 height 13
click at [508, 111] on small "Save" at bounding box center [514, 108] width 12 height 7
click at [900, 15] on div "There was a problem getting the remote repository status. View Details" at bounding box center [784, 16] width 278 height 26
click at [908, 14] on icon at bounding box center [909, 16] width 3 height 5
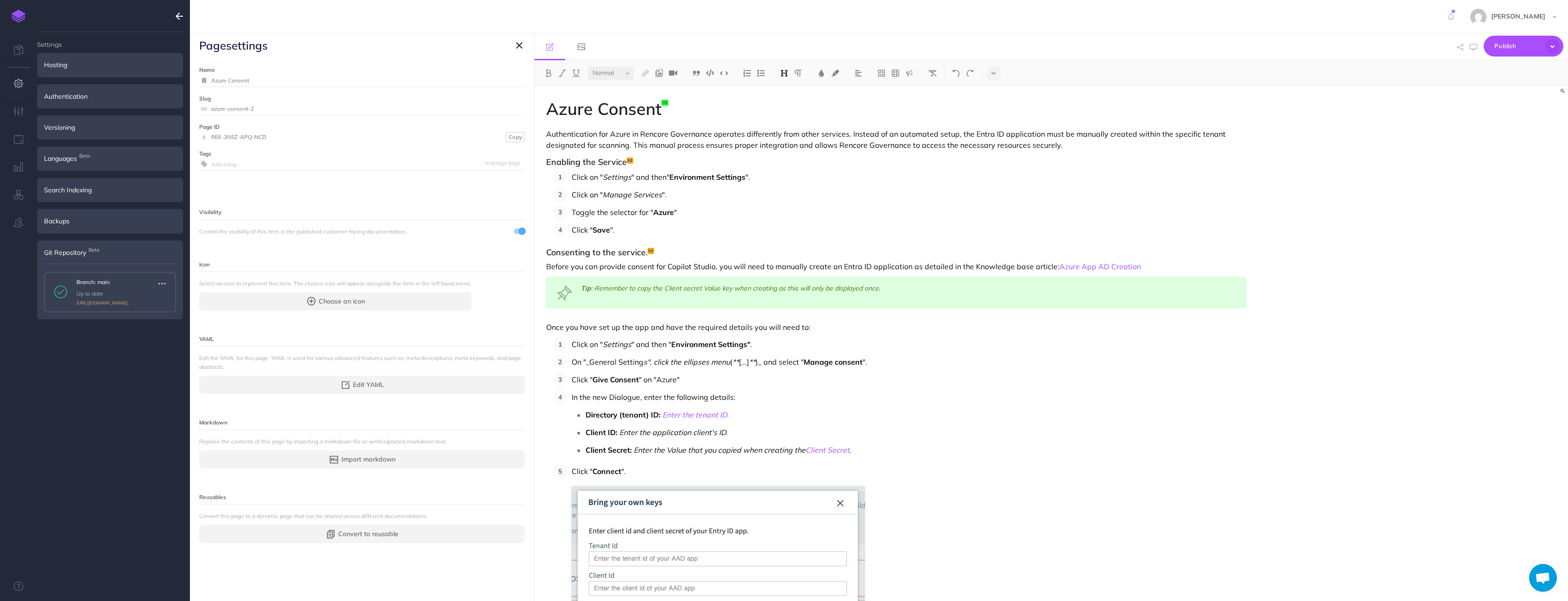
click at [517, 48] on icon "button" at bounding box center [519, 45] width 7 height 11
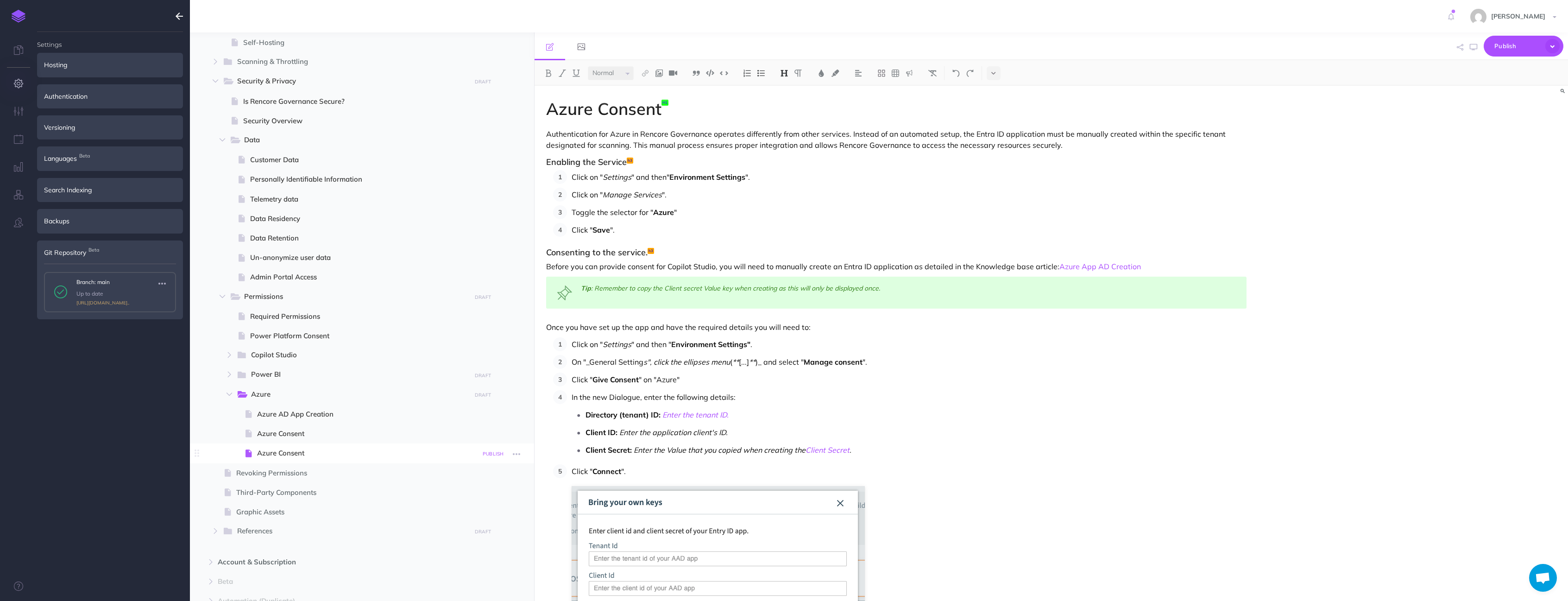
click at [489, 455] on small "PUBLISH" at bounding box center [493, 454] width 21 height 6
click at [480, 530] on button "Publish" at bounding box center [485, 532] width 30 height 16
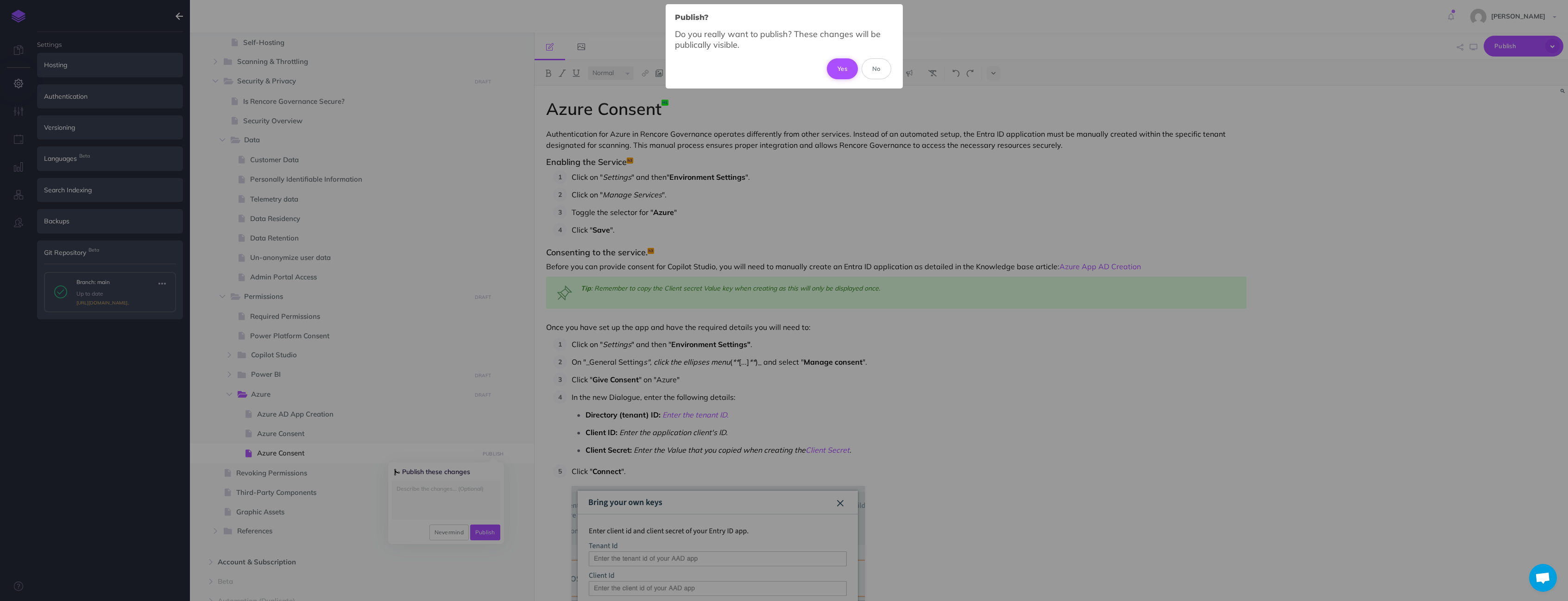
click at [842, 69] on button "Yes" at bounding box center [842, 68] width 31 height 20
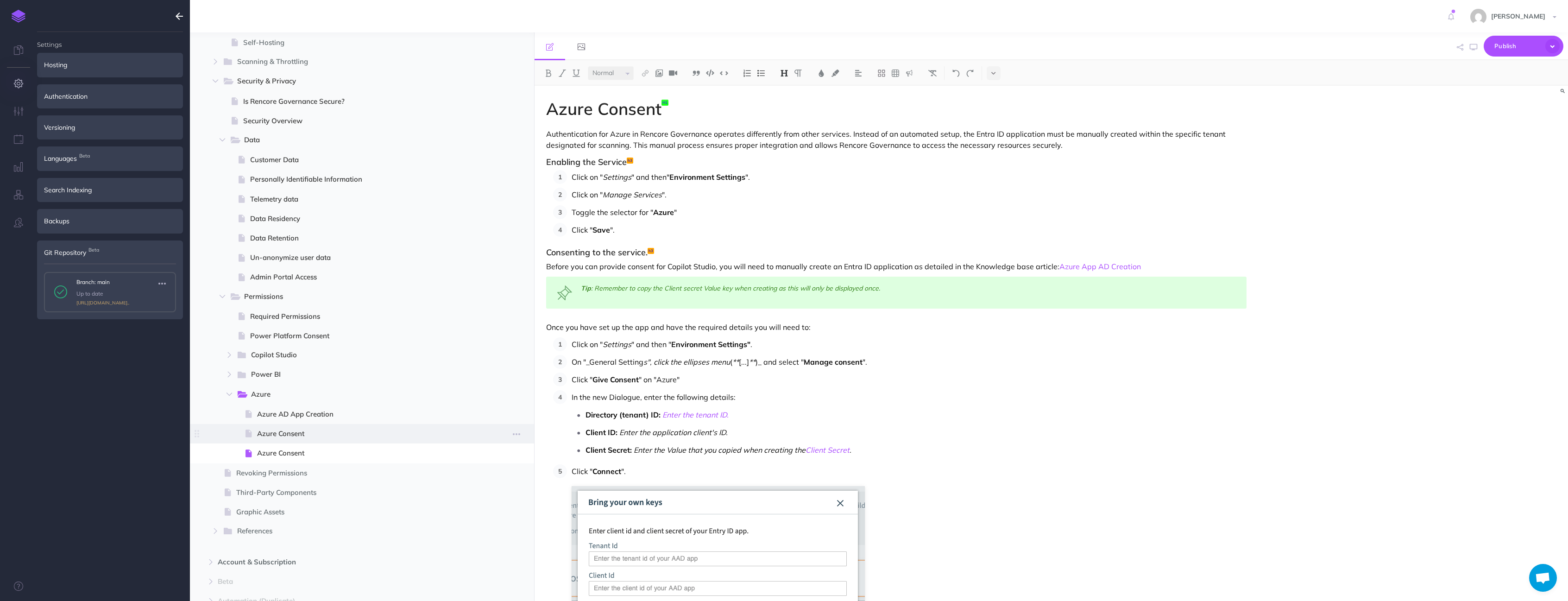
click at [371, 431] on span "Azure Consent" at bounding box center [368, 434] width 222 height 11
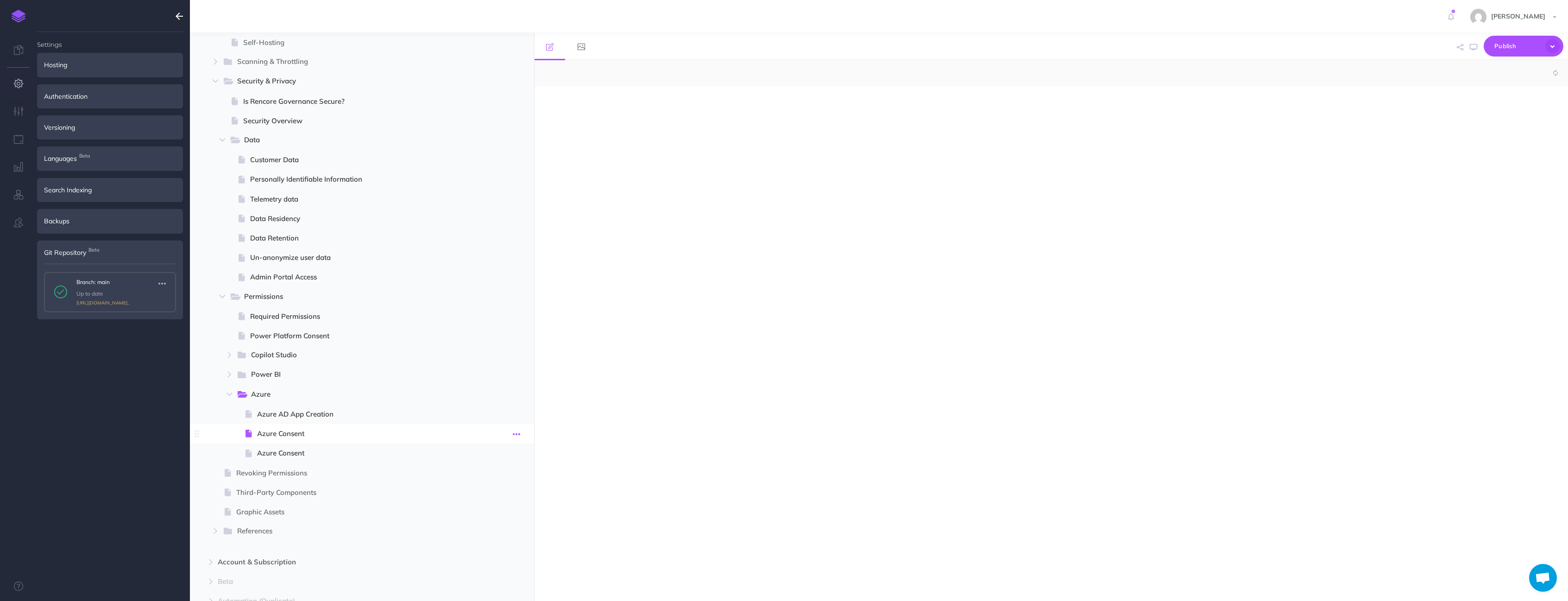
click at [524, 431] on button "button" at bounding box center [516, 434] width 16 height 12
select select "null"
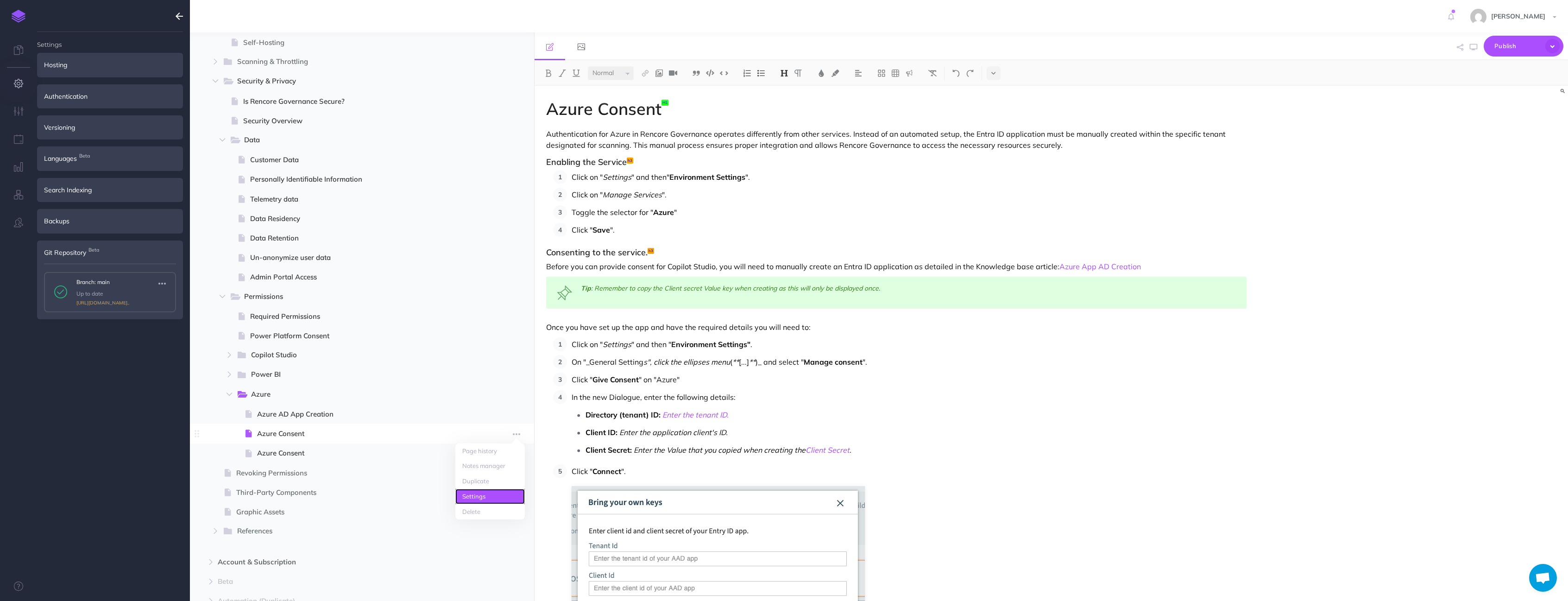
click at [486, 499] on link "Settings" at bounding box center [490, 496] width 69 height 15
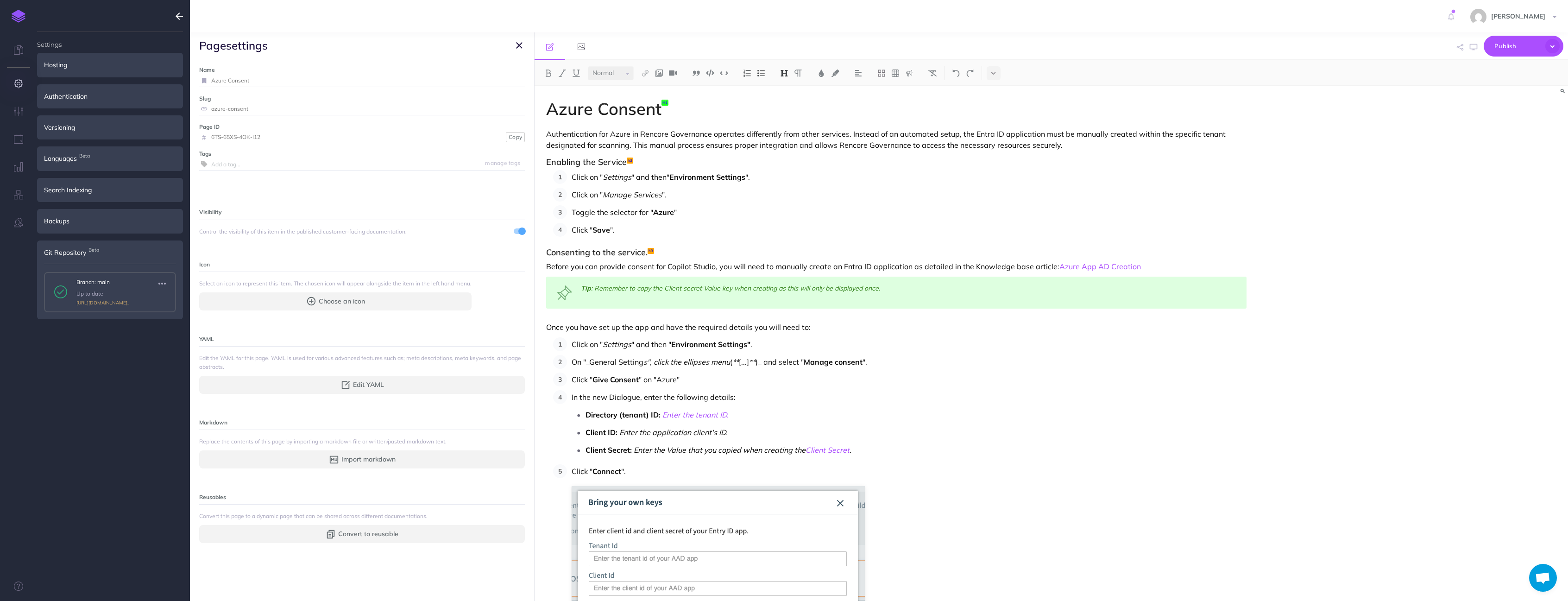
click at [251, 108] on input "azure-consent" at bounding box center [368, 109] width 313 height 12
type input "azure-consent-old"
click at [508, 107] on small "Save" at bounding box center [514, 108] width 12 height 7
click at [519, 46] on icon "button" at bounding box center [519, 45] width 7 height 11
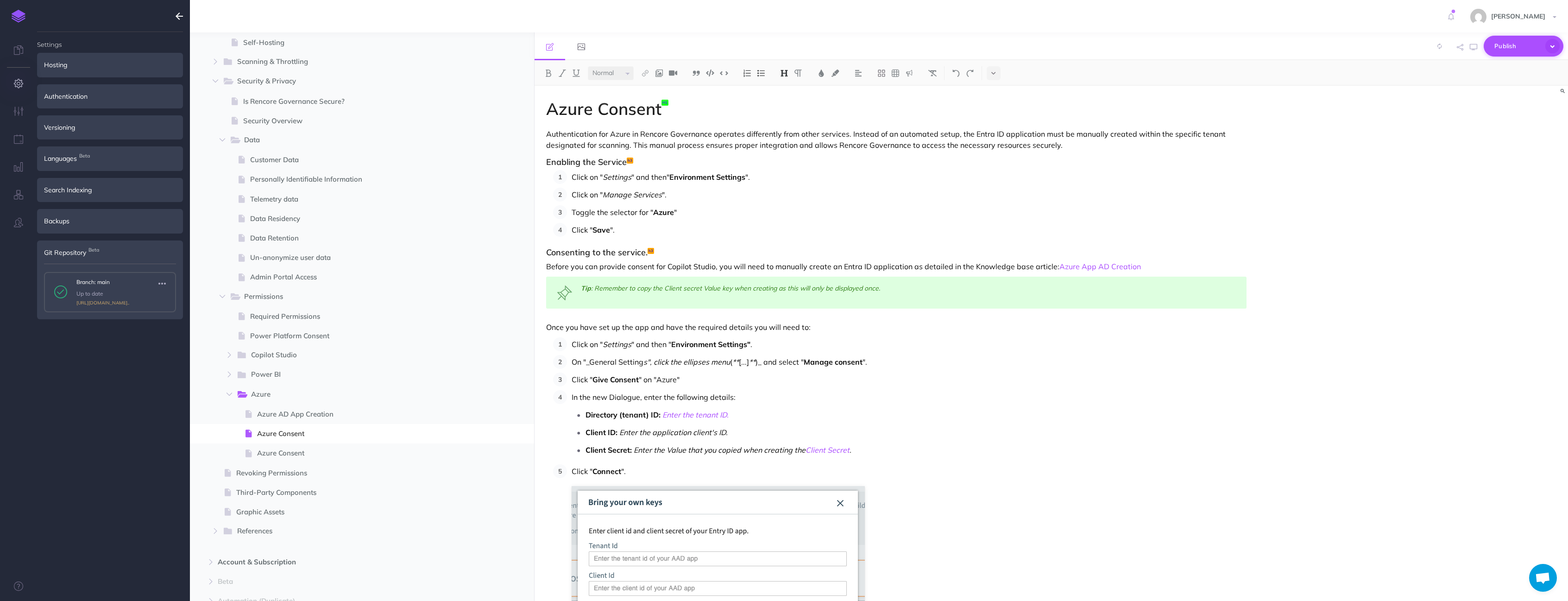
click at [1508, 46] on span "Publish" at bounding box center [1517, 46] width 46 height 15
click at [492, 431] on small "PUBLISH" at bounding box center [493, 434] width 21 height 6
click at [489, 515] on button "Publish" at bounding box center [485, 513] width 30 height 16
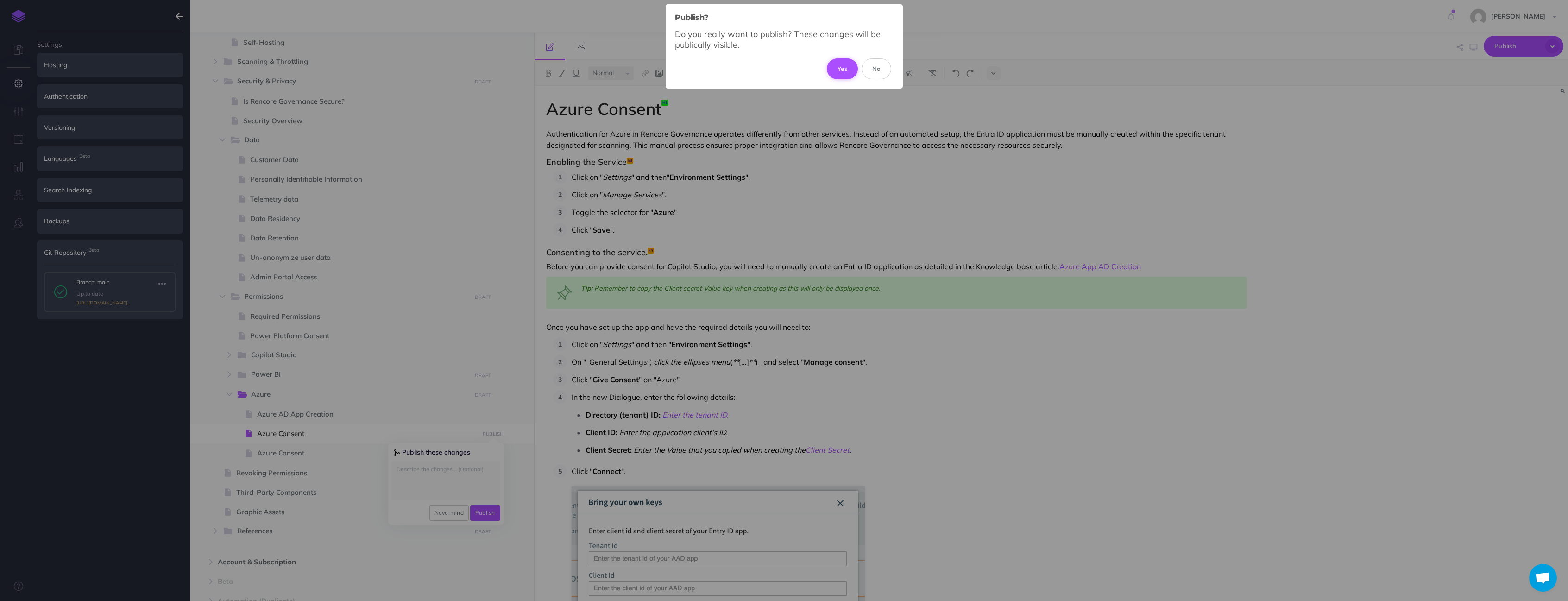
click at [846, 67] on button "Yes" at bounding box center [842, 68] width 31 height 20
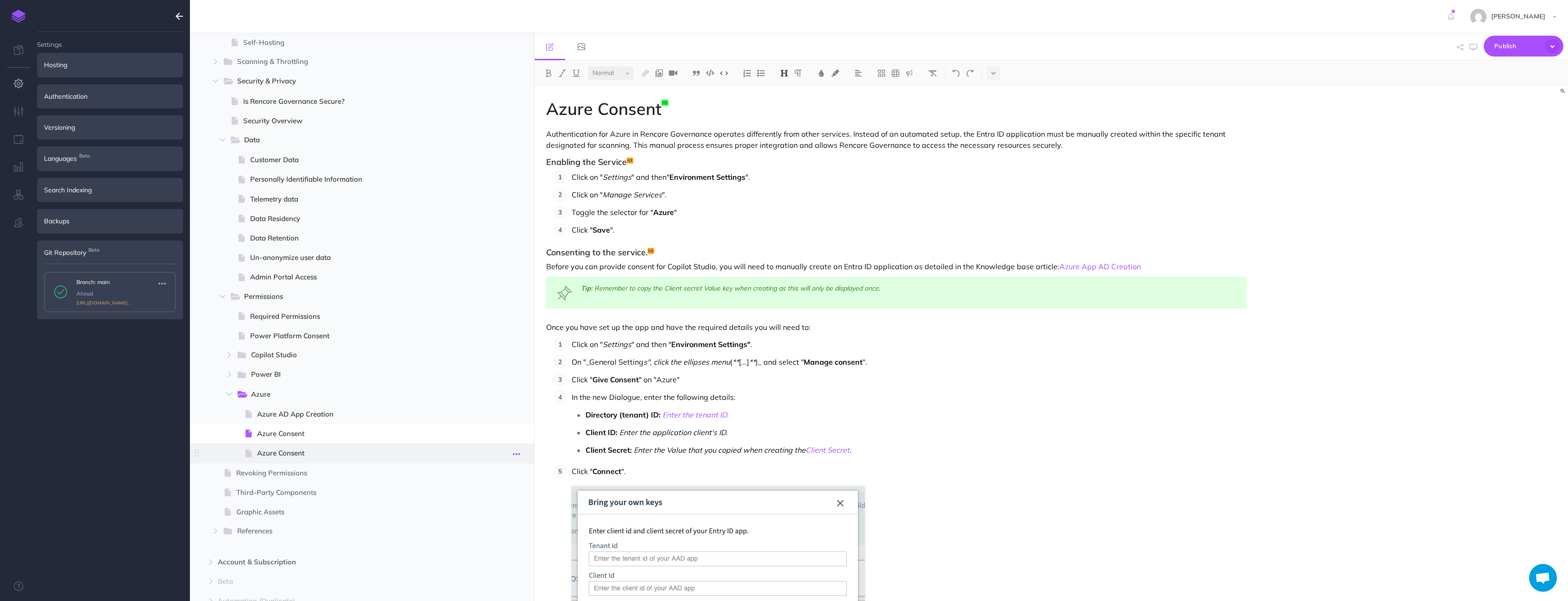
click at [516, 454] on icon "button" at bounding box center [516, 454] width 7 height 11
click at [480, 516] on link "Settings" at bounding box center [490, 516] width 69 height 15
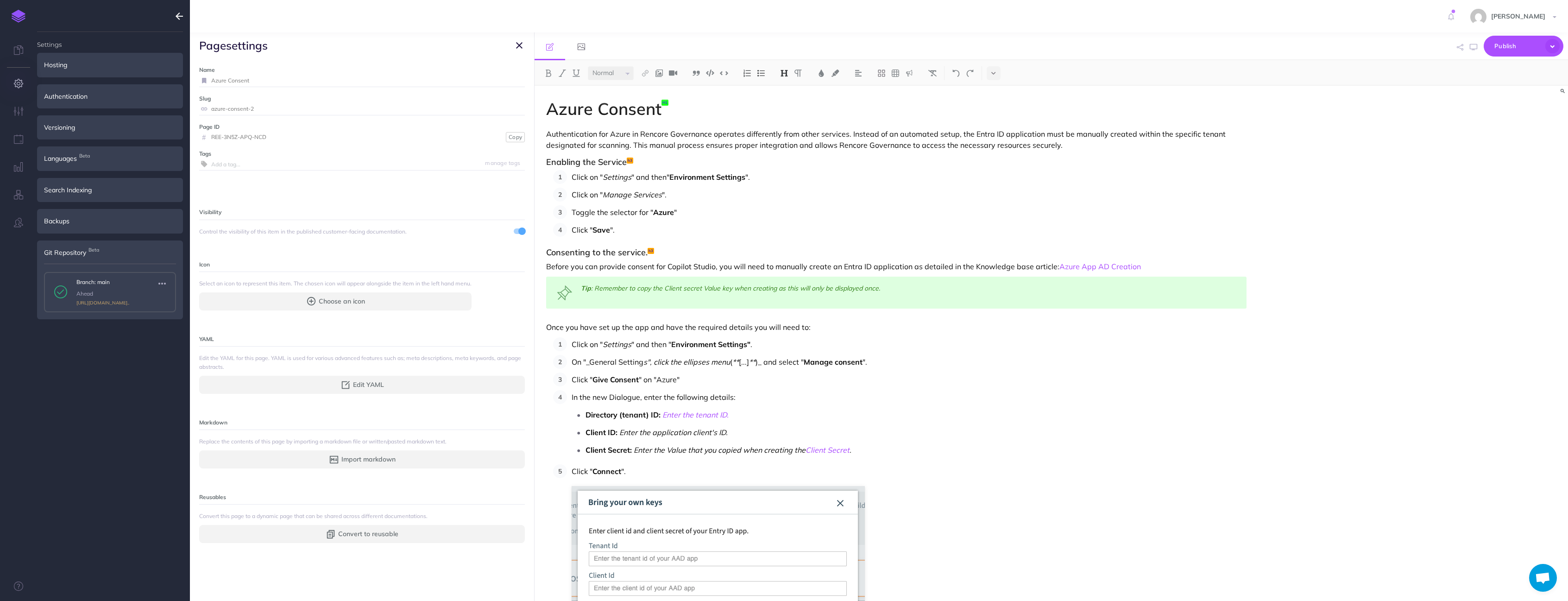
click at [282, 106] on input "azure-consent-2" at bounding box center [368, 109] width 313 height 12
type input "azure-consent"
click at [508, 107] on small "Save" at bounding box center [514, 108] width 12 height 7
click at [516, 42] on icon "button" at bounding box center [519, 45] width 7 height 11
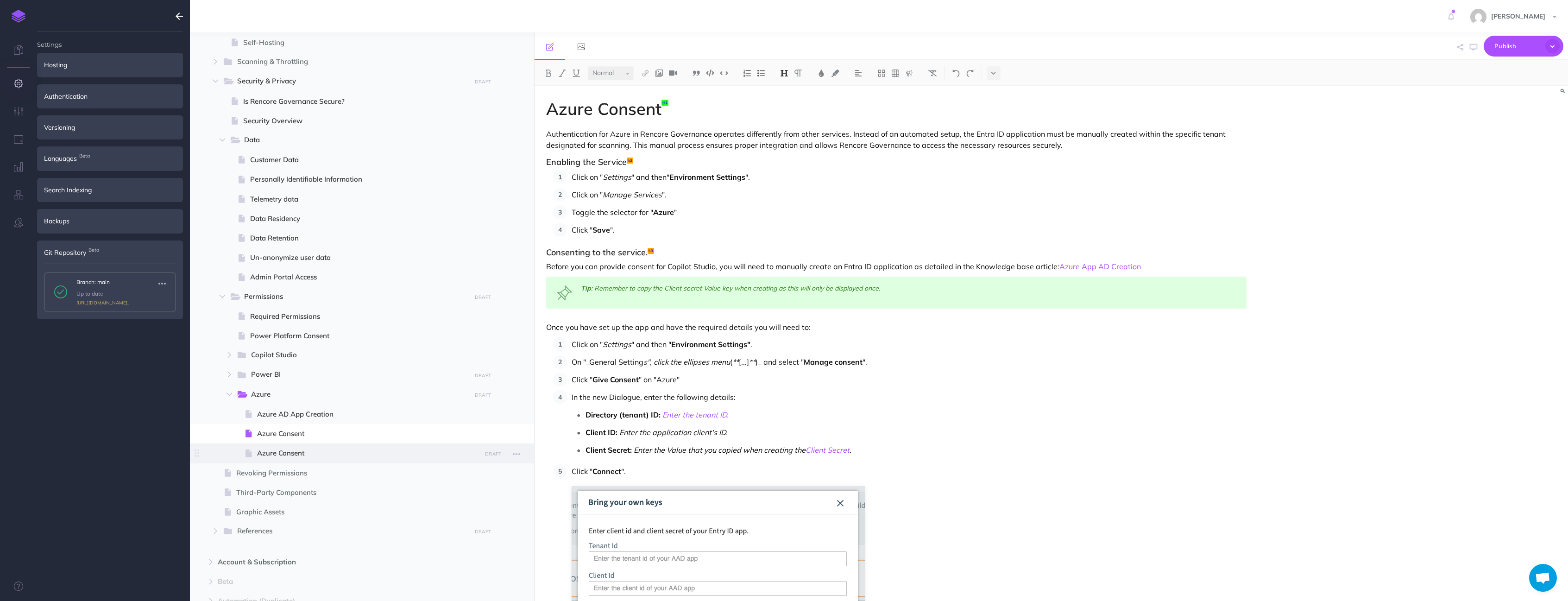
click at [300, 448] on span "Azure Consent" at bounding box center [368, 453] width 222 height 11
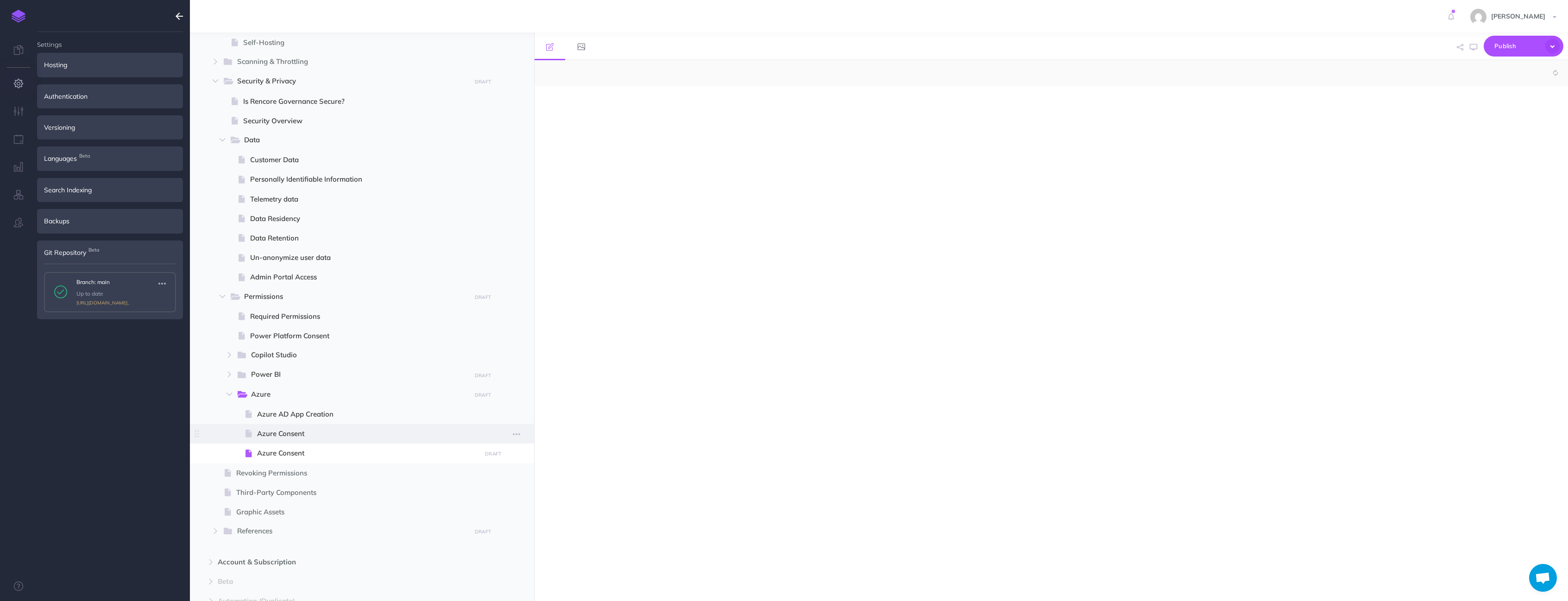
click at [301, 438] on span "Azure Consent" at bounding box center [368, 434] width 222 height 11
select select "null"
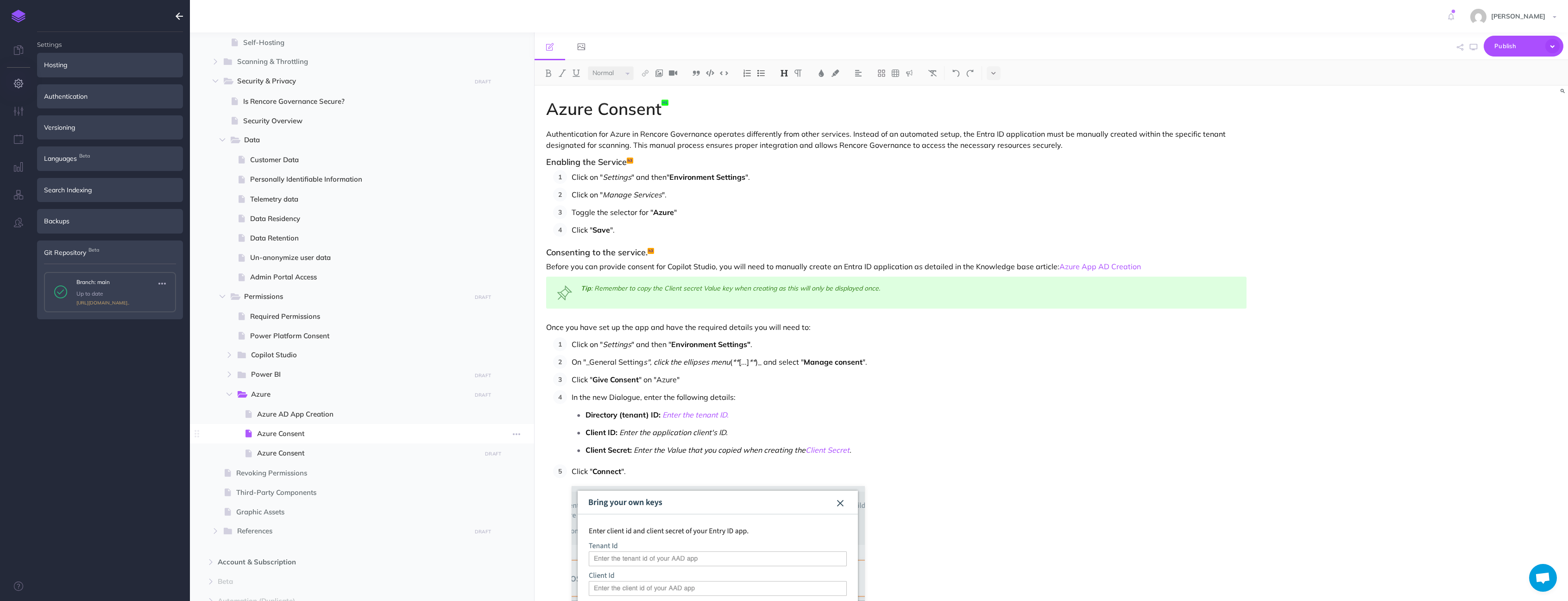
click at [324, 429] on span "Azure Consent" at bounding box center [368, 434] width 222 height 11
click at [515, 434] on icon "button" at bounding box center [516, 434] width 7 height 11
click at [477, 497] on link "Settings" at bounding box center [490, 496] width 69 height 15
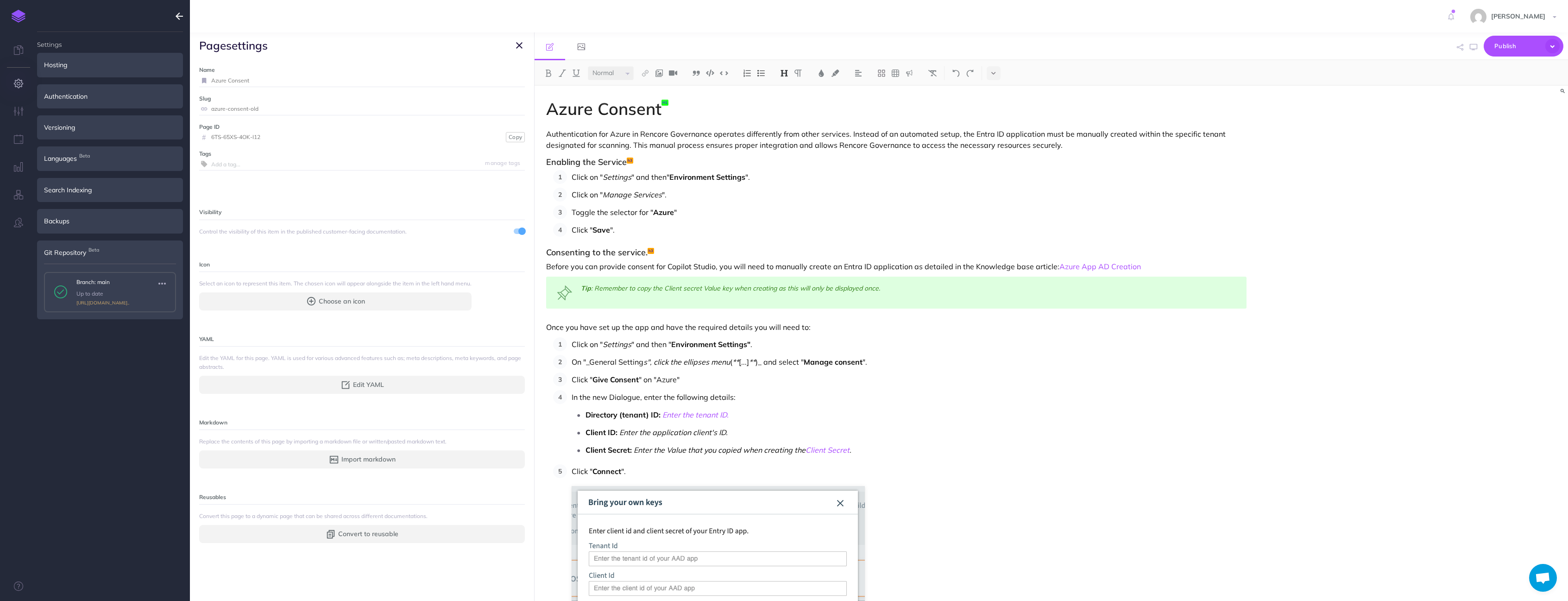
click at [517, 44] on icon "button" at bounding box center [519, 45] width 7 height 11
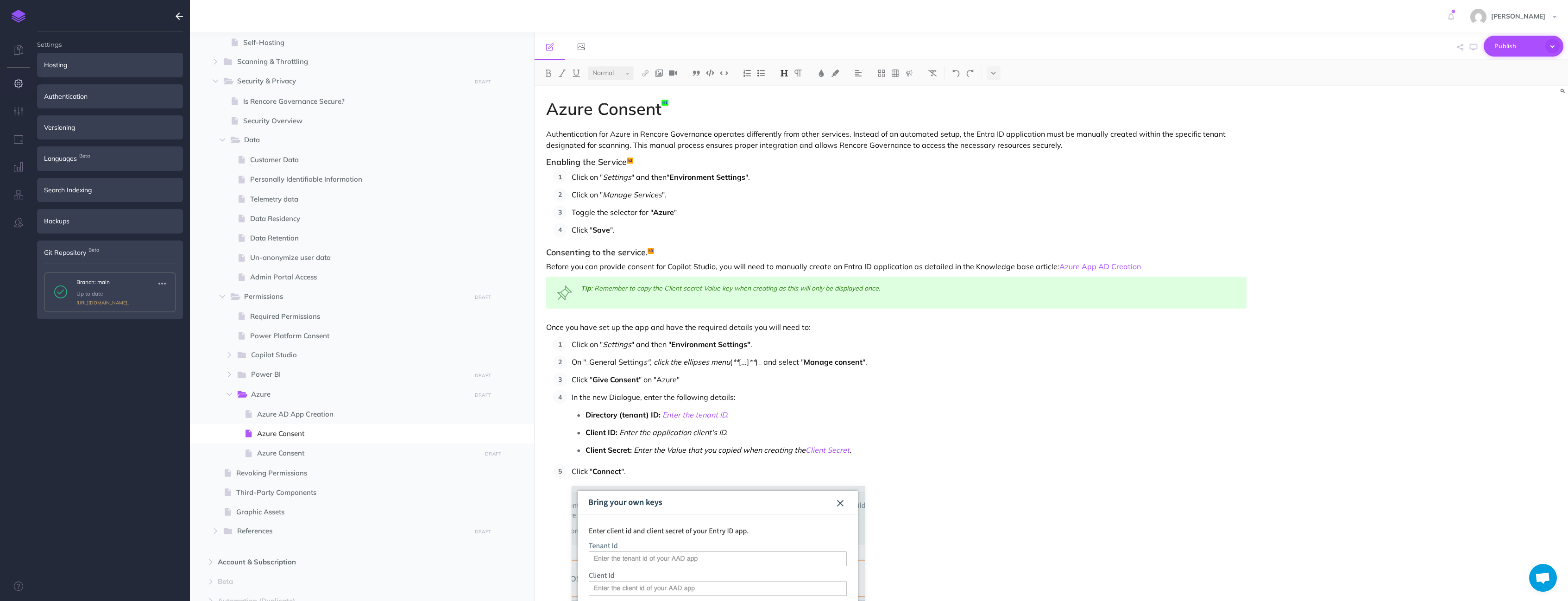
click at [1552, 44] on icon "button" at bounding box center [1552, 46] width 15 height 15
click at [1469, 214] on div "Azure Consent Authentication for Azure in Rencore Governance operates different…" at bounding box center [1051, 343] width 1034 height 515
click at [488, 454] on small "PUBLISH" at bounding box center [493, 454] width 21 height 6
click at [480, 532] on button "Publish" at bounding box center [485, 532] width 30 height 16
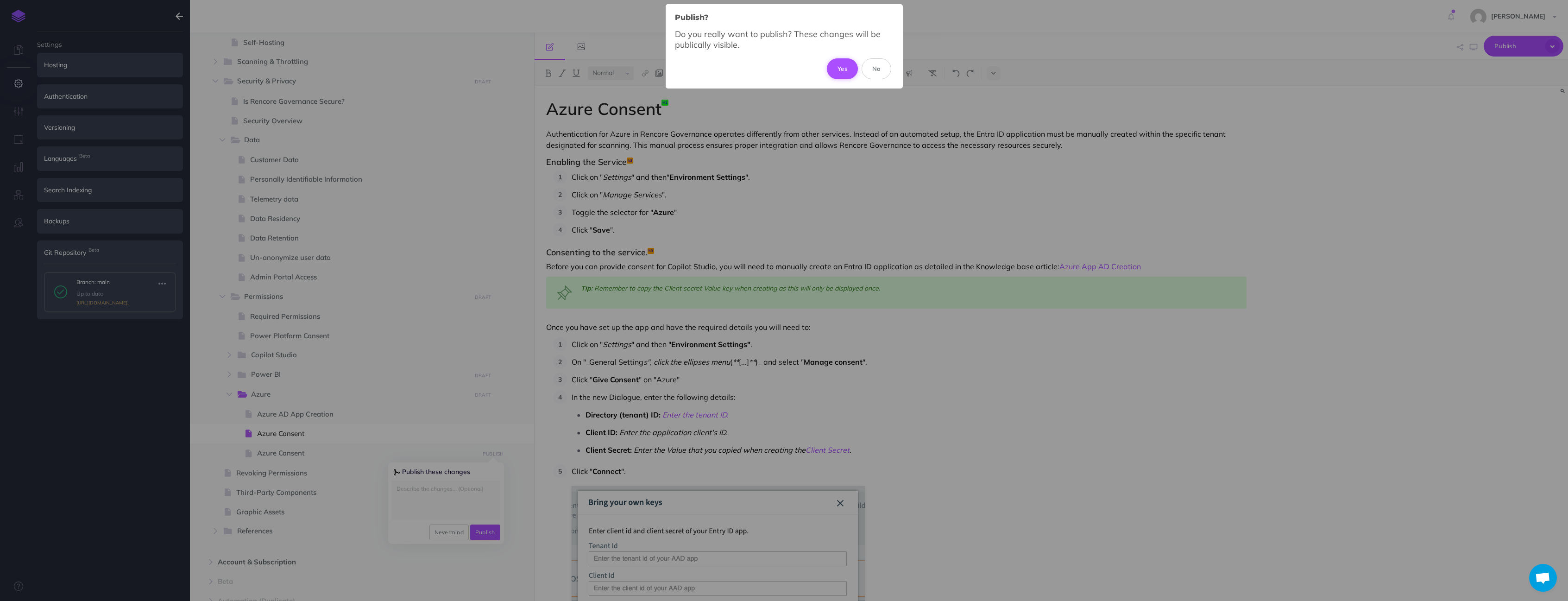
click at [831, 71] on button "Yes" at bounding box center [842, 68] width 31 height 20
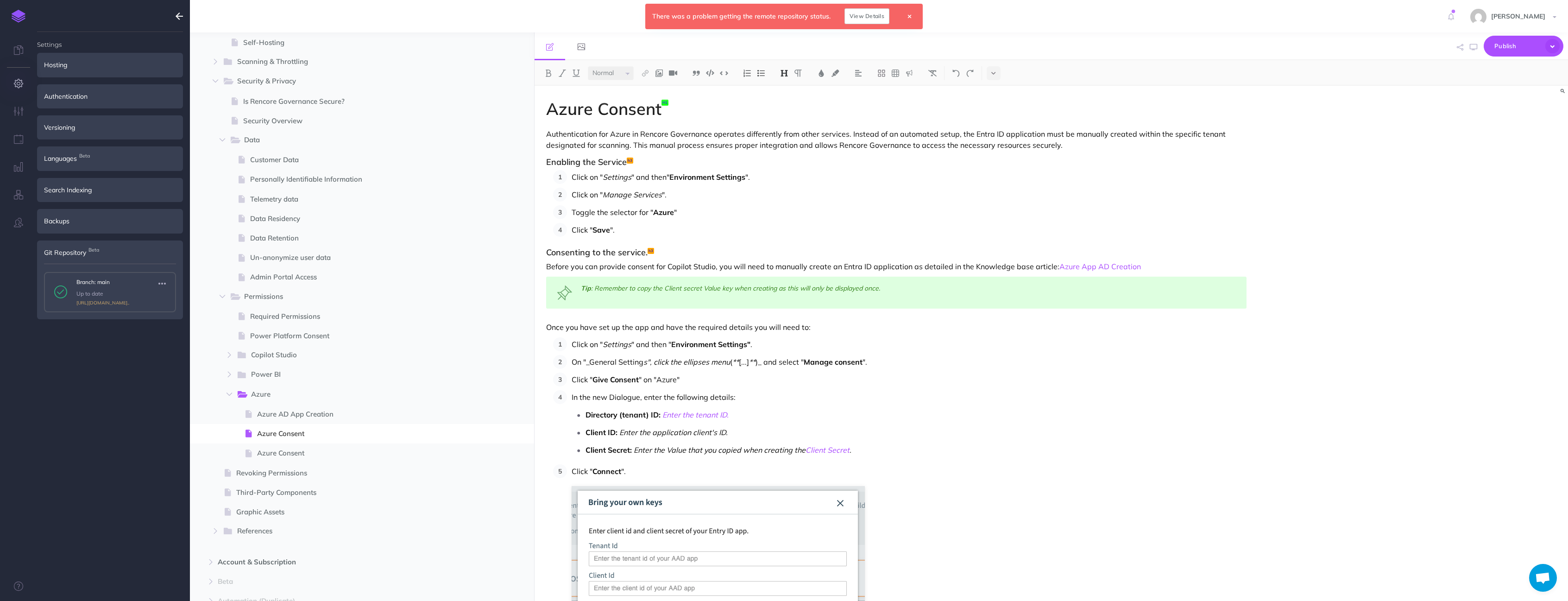
click at [869, 15] on link "View Details" at bounding box center [867, 16] width 45 height 16
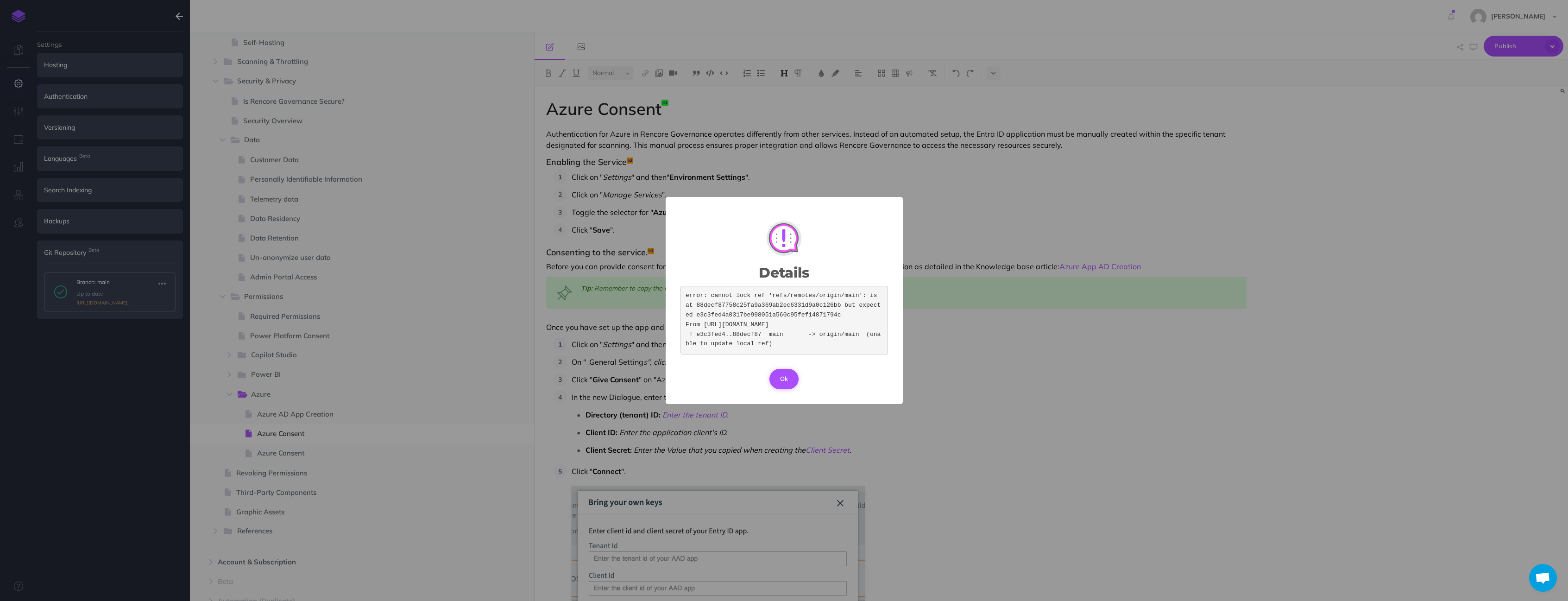
click at [783, 389] on button "Ok" at bounding box center [784, 379] width 30 height 20
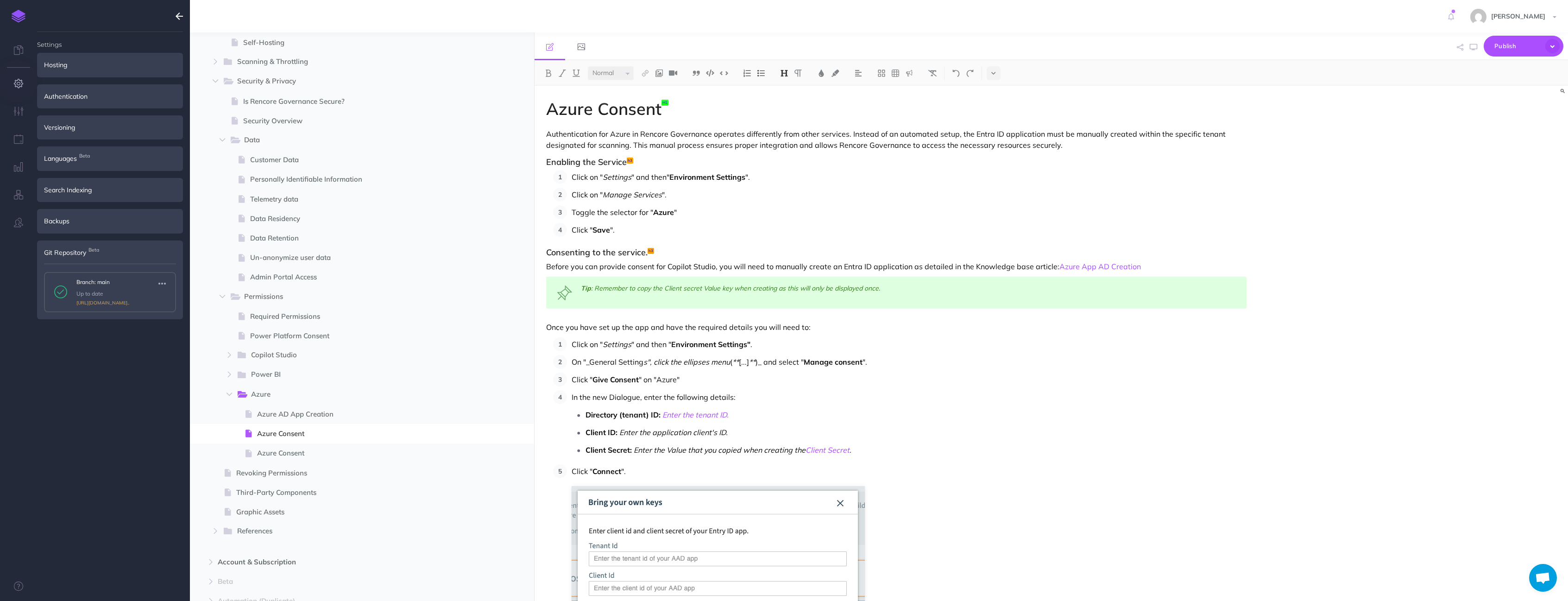
click at [782, 382] on p "Click " Give Consent " on "Azure"" at bounding box center [909, 379] width 675 height 14
click at [359, 456] on span "Azure Consent" at bounding box center [368, 453] width 222 height 11
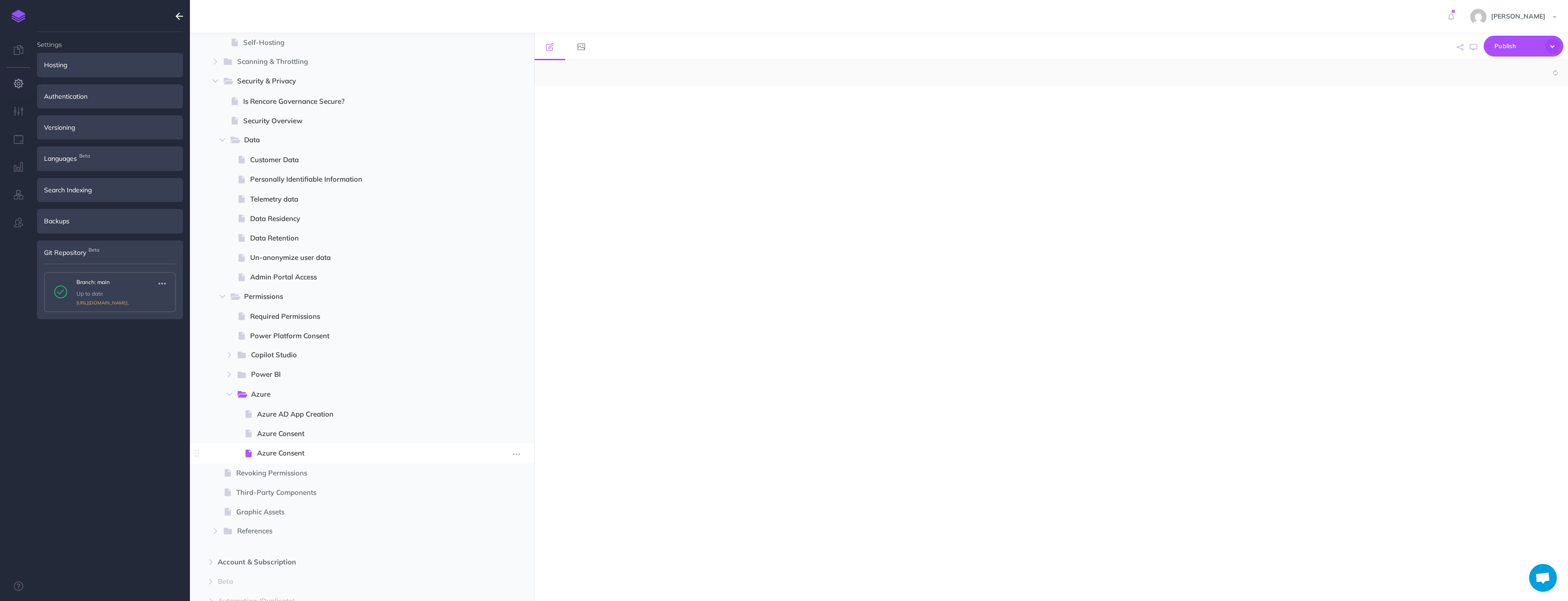
select select "null"
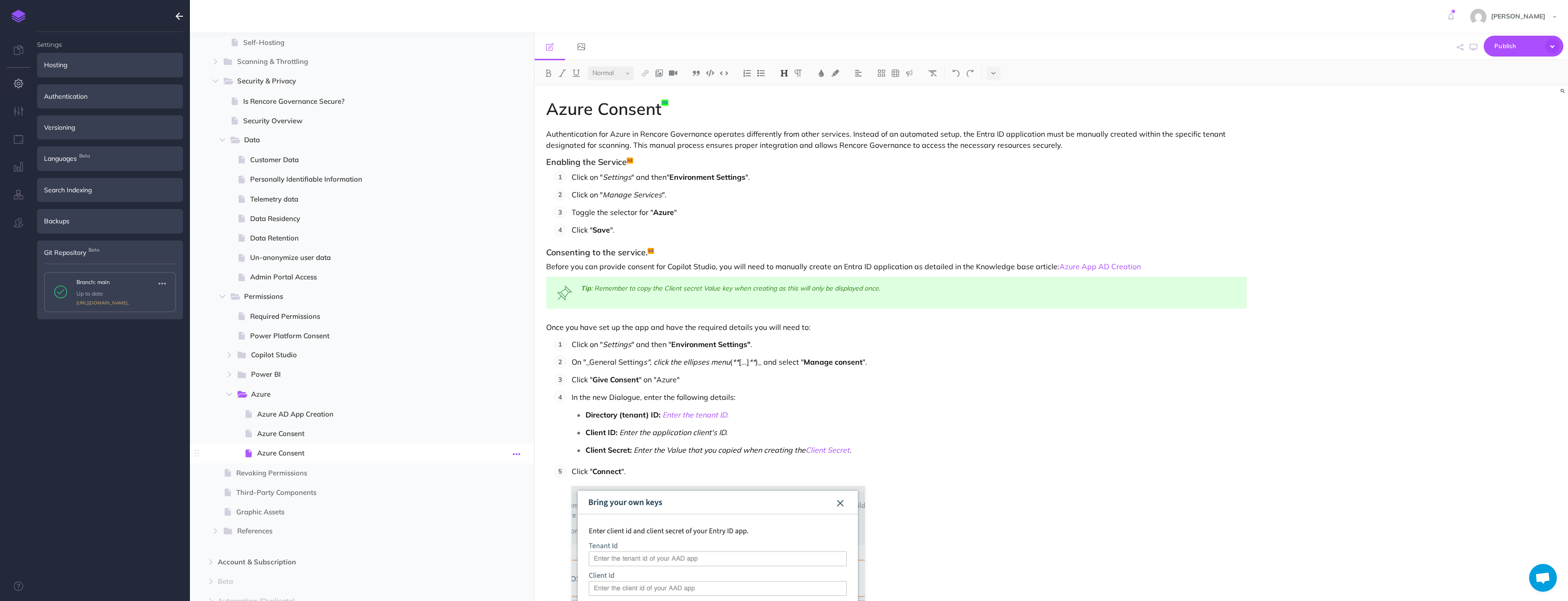
click at [514, 453] on icon "button" at bounding box center [516, 454] width 7 height 11
click at [479, 514] on link "Settings" at bounding box center [490, 516] width 69 height 15
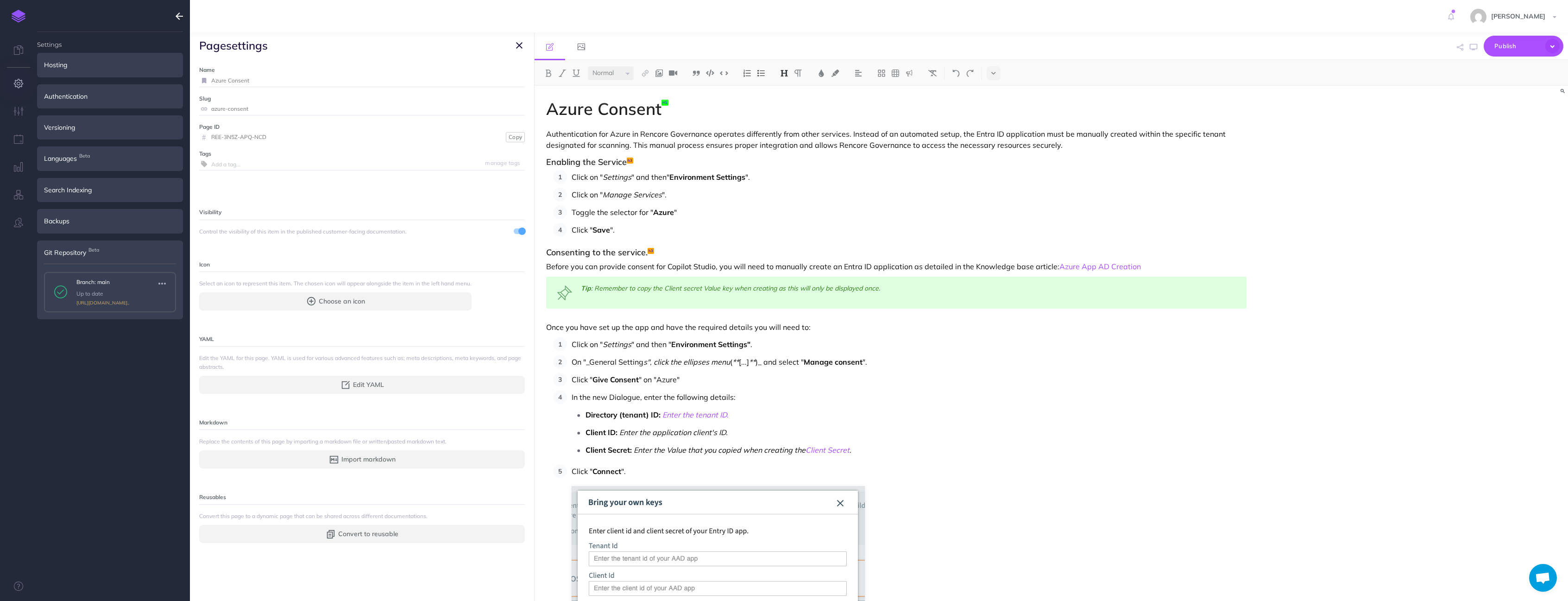
click at [519, 47] on icon "button" at bounding box center [519, 45] width 7 height 11
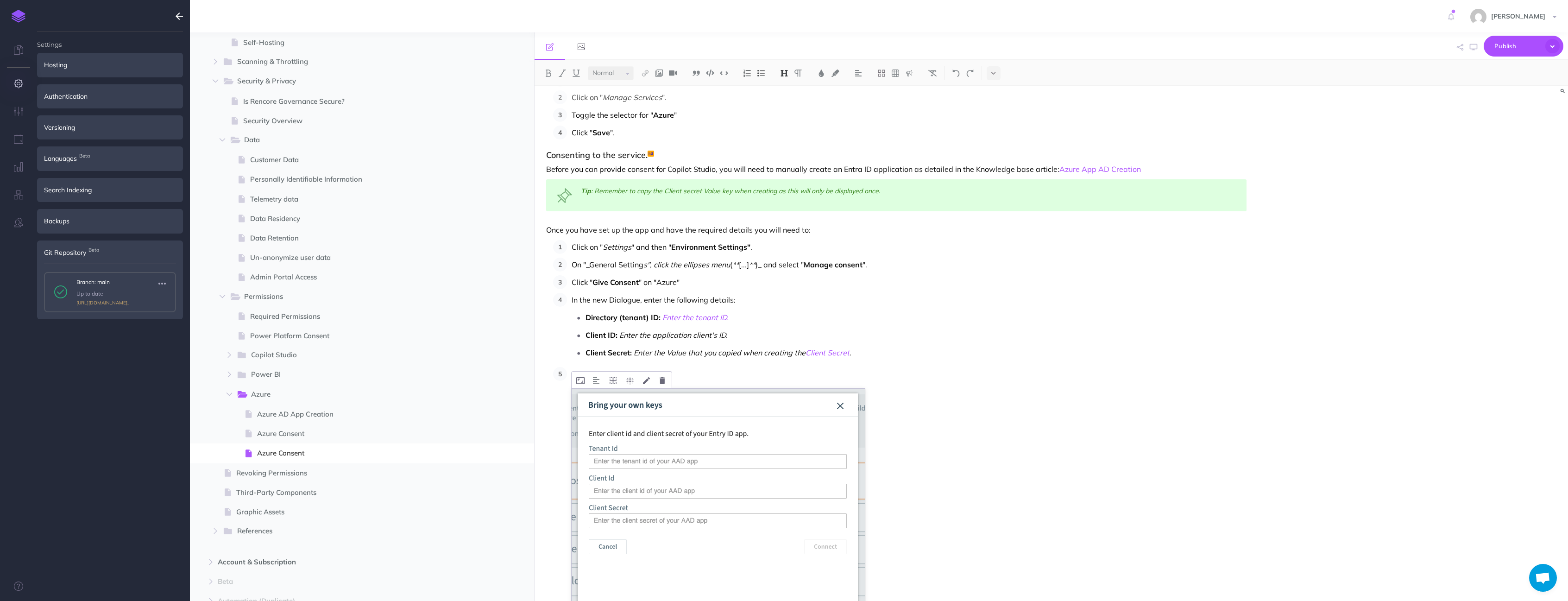
scroll to position [255, 0]
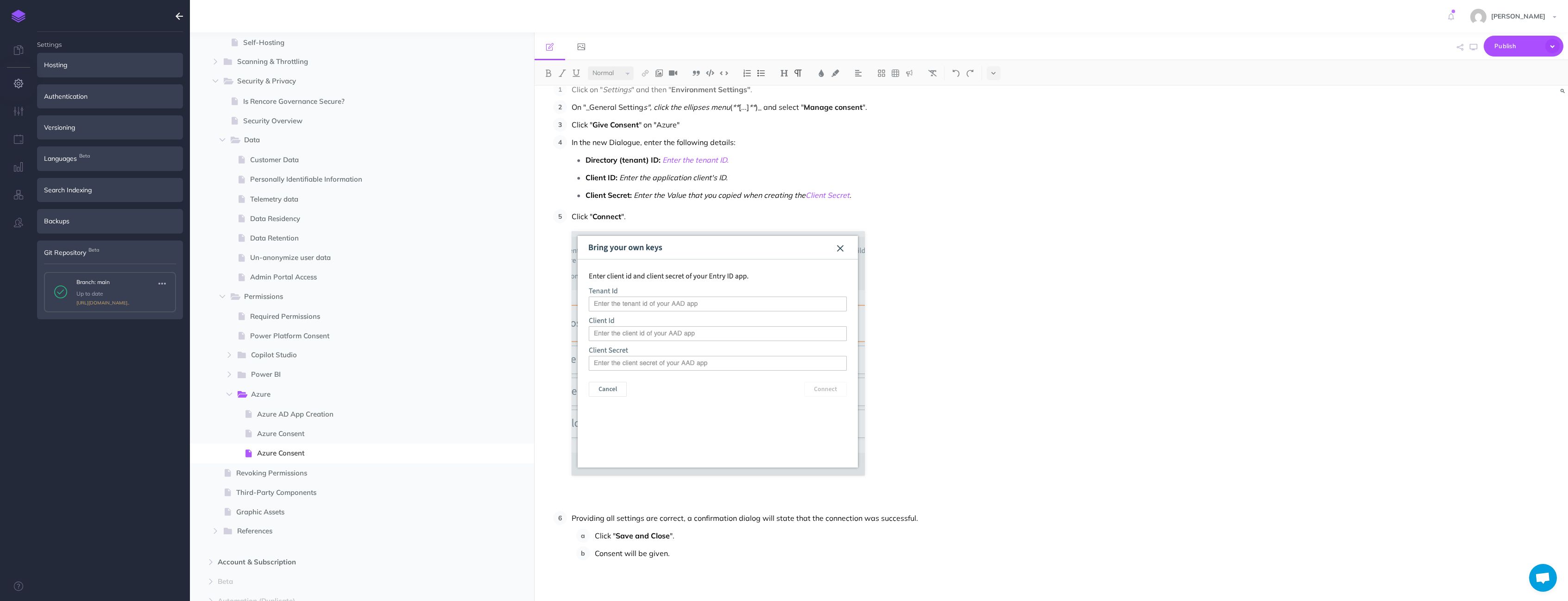
click at [617, 575] on p at bounding box center [896, 577] width 701 height 11
click at [495, 452] on small "PUBLISH" at bounding box center [493, 454] width 21 height 6
click at [486, 534] on button "Publish" at bounding box center [485, 532] width 30 height 16
click at [483, 527] on button "Publish" at bounding box center [485, 532] width 30 height 16
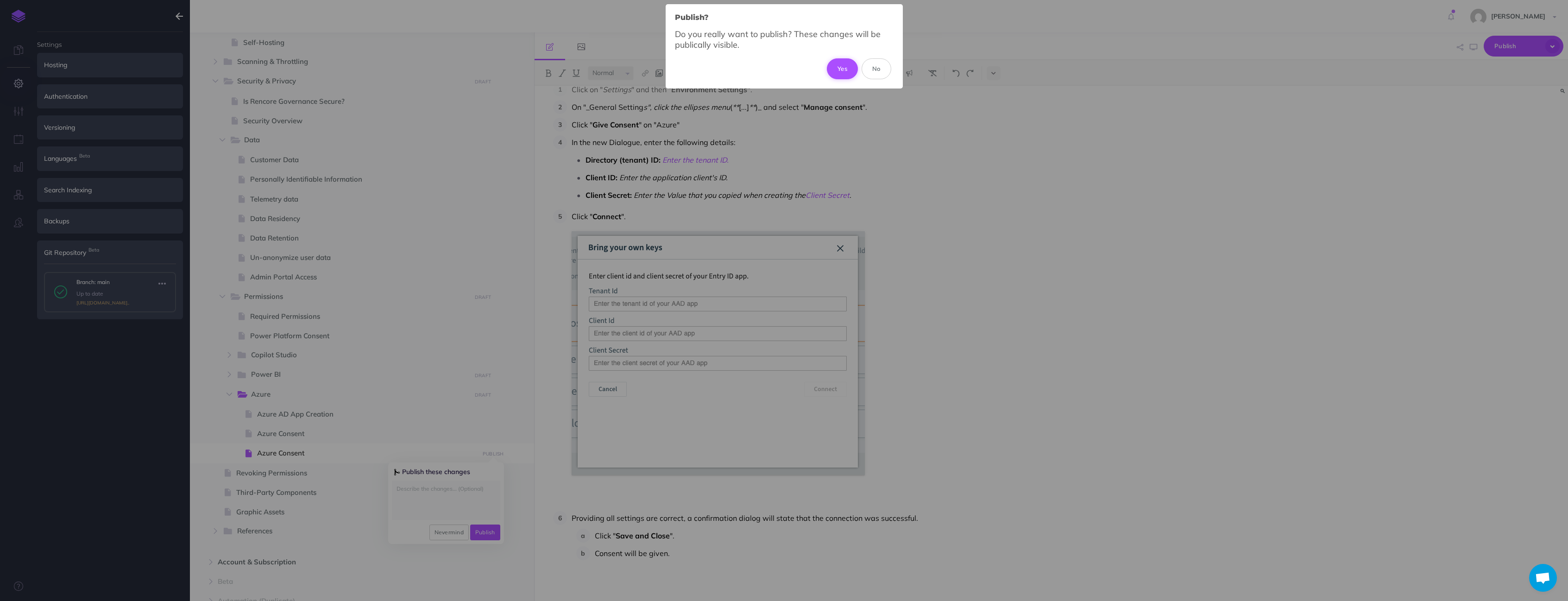
click at [844, 64] on button "Yes" at bounding box center [842, 68] width 31 height 20
